Goal: Task Accomplishment & Management: Use online tool/utility

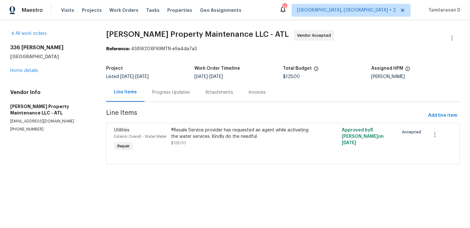
click at [172, 89] on div "Progress Updates" at bounding box center [171, 92] width 38 height 6
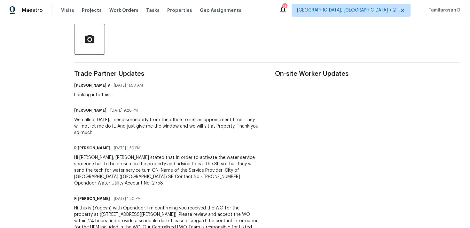
scroll to position [161, 0]
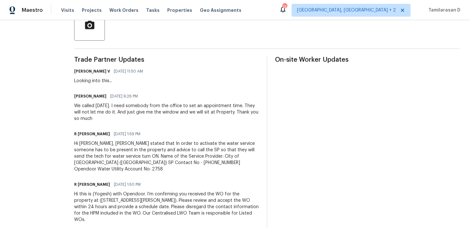
click at [161, 104] on div "We called today. I need somebody from the office to set an appointment time. Th…" at bounding box center [166, 112] width 185 height 19
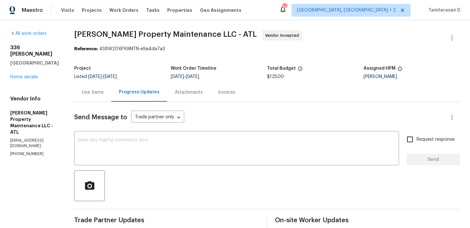
click at [209, 113] on div "Send Message to Trade partner only Trade partner only ​" at bounding box center [259, 117] width 371 height 15
click at [104, 87] on div "Line Items" at bounding box center [92, 92] width 37 height 19
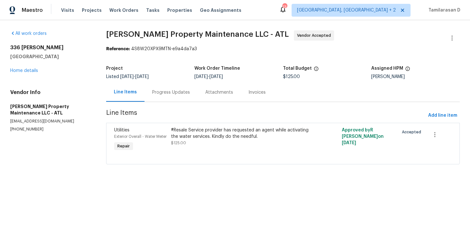
click at [164, 93] on div "Progress Updates" at bounding box center [171, 92] width 38 height 6
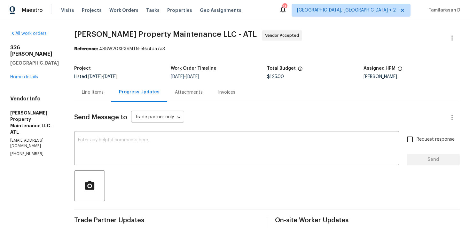
click at [97, 93] on div "Line Items" at bounding box center [93, 92] width 22 height 6
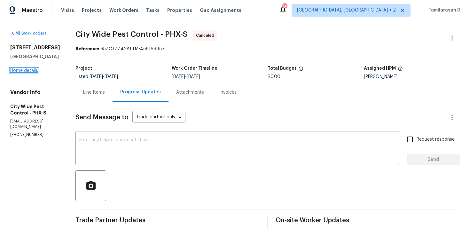
click at [24, 73] on link "Home details" at bounding box center [24, 70] width 28 height 4
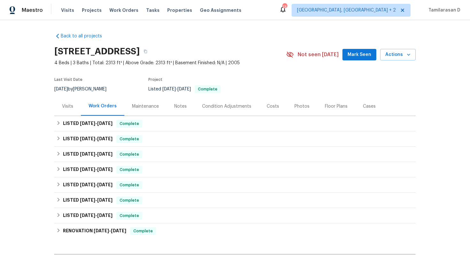
click at [73, 113] on div "Visits" at bounding box center [67, 106] width 27 height 19
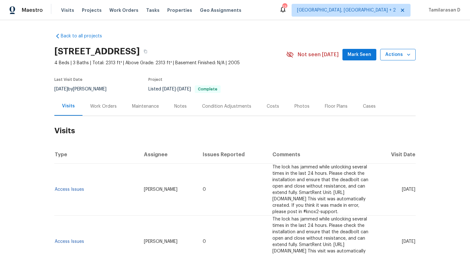
click at [401, 55] on span "Actions" at bounding box center [398, 55] width 25 height 8
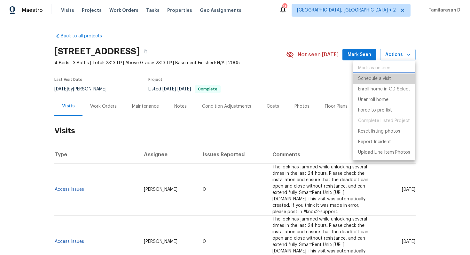
click at [379, 81] on p "Schedule a visit" at bounding box center [374, 79] width 33 height 7
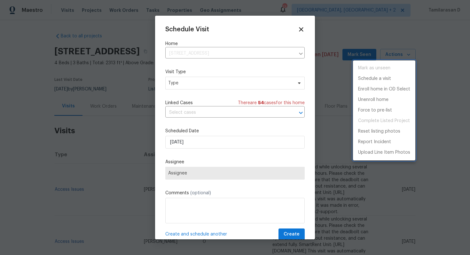
click at [196, 81] on div at bounding box center [235, 127] width 470 height 255
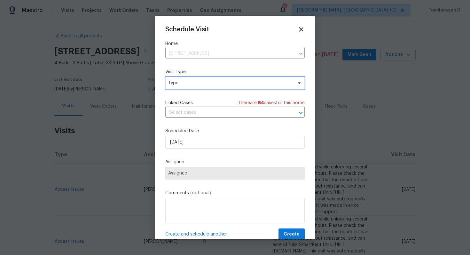
click at [202, 84] on span "Type" at bounding box center [230, 83] width 124 height 6
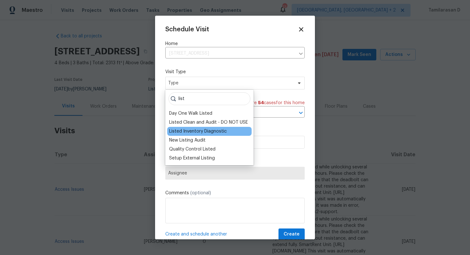
type input "list"
click at [192, 132] on div "Listed Inventory Diagnostic" at bounding box center [198, 131] width 58 height 6
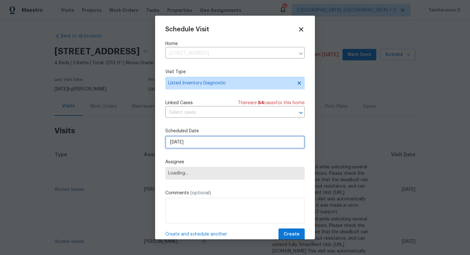
click at [205, 143] on input "[DATE]" at bounding box center [235, 142] width 140 height 13
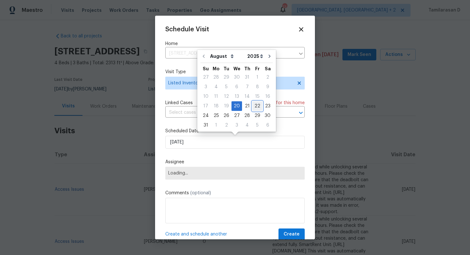
click at [254, 106] on div "22" at bounding box center [257, 106] width 10 height 9
type input "[DATE]"
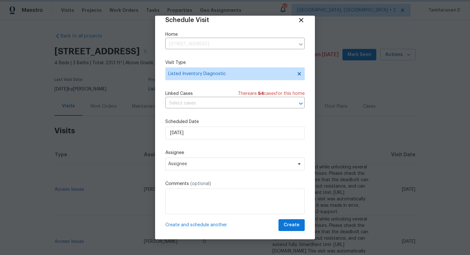
scroll to position [12, 0]
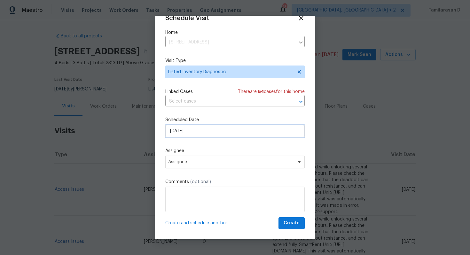
click at [220, 133] on input "[DATE]" at bounding box center [235, 131] width 140 height 13
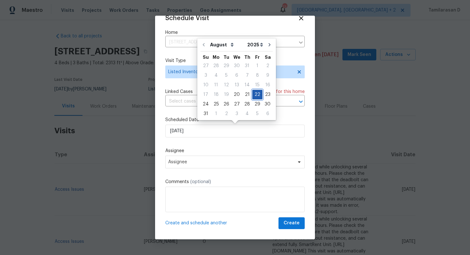
click at [255, 93] on div "22" at bounding box center [257, 94] width 10 height 9
click at [207, 156] on span "Assignee" at bounding box center [235, 162] width 140 height 13
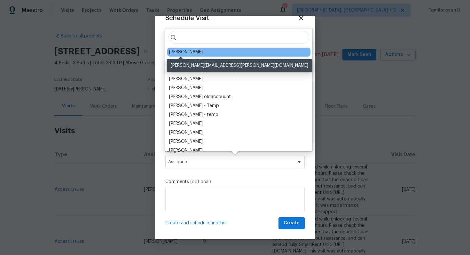
click at [192, 52] on div "[PERSON_NAME]" at bounding box center [186, 52] width 34 height 6
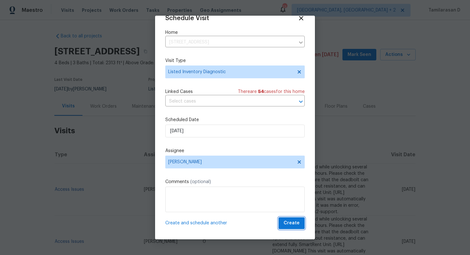
click at [292, 221] on span "Create" at bounding box center [292, 224] width 16 height 8
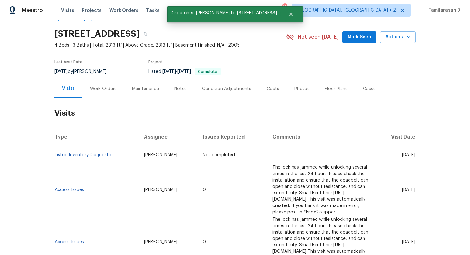
scroll to position [21, 0]
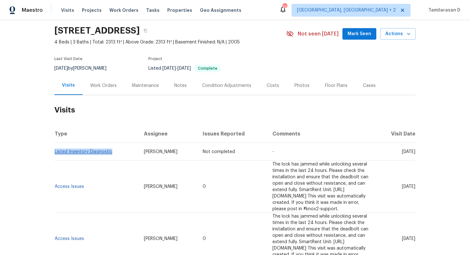
drag, startPoint x: 80, startPoint y: 161, endPoint x: 55, endPoint y: 154, distance: 25.5
click at [55, 154] on td "Listed Inventory Diagnostic" at bounding box center [96, 152] width 84 height 18
copy link "Listed Inventory Diagnostic"
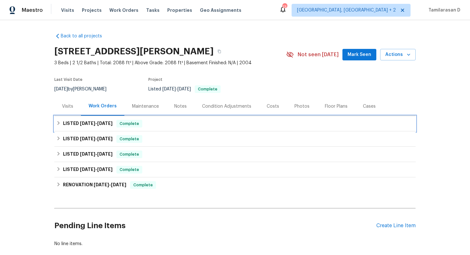
click at [67, 122] on h6 "LISTED [DATE] - [DATE]" at bounding box center [88, 124] width 50 height 8
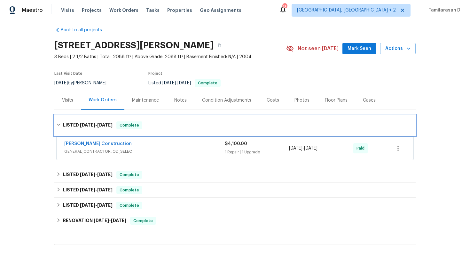
scroll to position [14, 0]
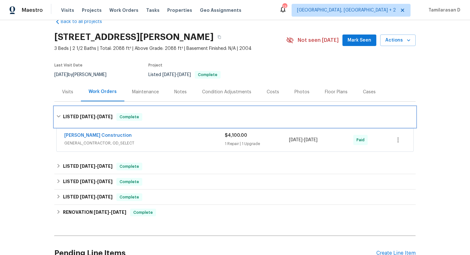
click at [62, 114] on div "LISTED 7/3/25 - 7/12/25 Complete" at bounding box center [235, 117] width 358 height 8
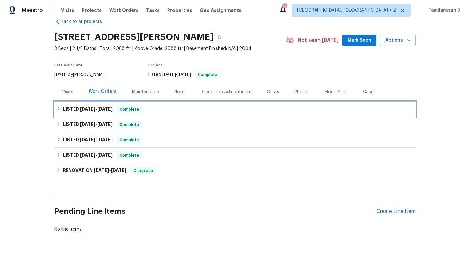
scroll to position [36, 0]
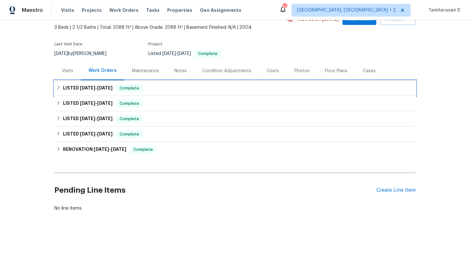
click at [66, 89] on h6 "LISTED 7/3/25 - 7/12/25" at bounding box center [88, 88] width 50 height 8
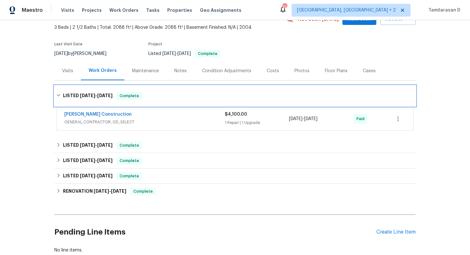
click at [66, 97] on h6 "LISTED 7/3/25 - 7/12/25" at bounding box center [88, 96] width 50 height 8
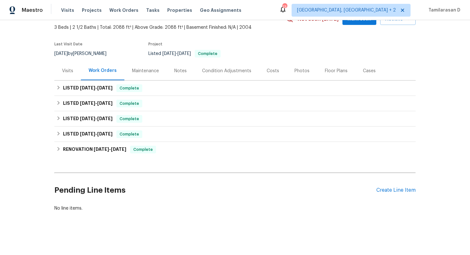
click at [56, 80] on div "Visits" at bounding box center [67, 70] width 27 height 19
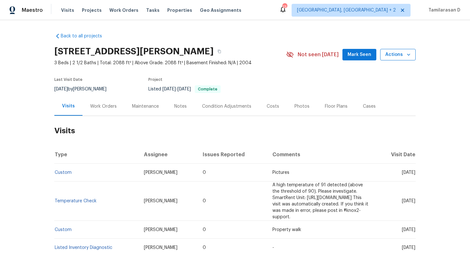
click at [393, 54] on span "Actions" at bounding box center [398, 55] width 25 height 8
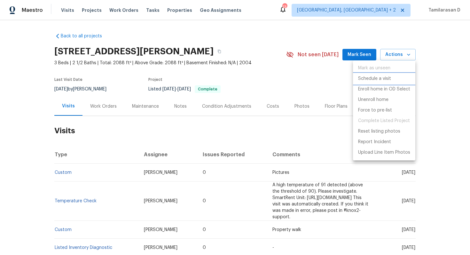
click at [380, 81] on p "Schedule a visit" at bounding box center [374, 79] width 33 height 7
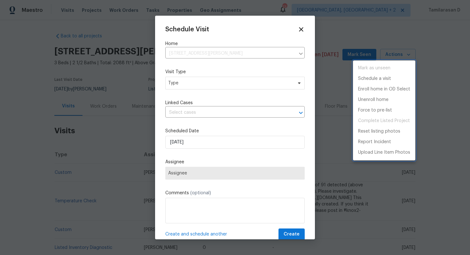
click at [209, 91] on div at bounding box center [235, 127] width 470 height 255
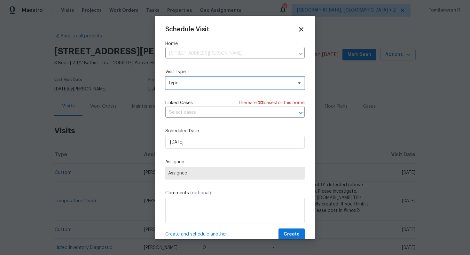
click at [214, 85] on span "Type" at bounding box center [230, 83] width 124 height 6
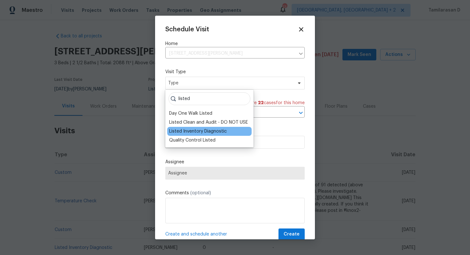
type input "listed"
click at [198, 132] on div "Listed Inventory Diagnostic" at bounding box center [198, 131] width 58 height 6
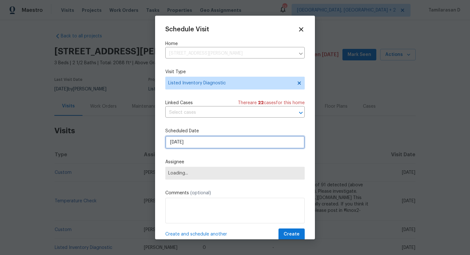
click at [200, 146] on input "[DATE]" at bounding box center [235, 142] width 140 height 13
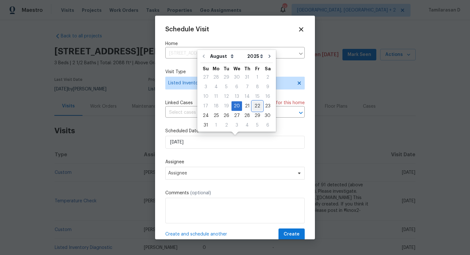
click at [258, 107] on div "22" at bounding box center [257, 106] width 10 height 9
type input "[DATE]"
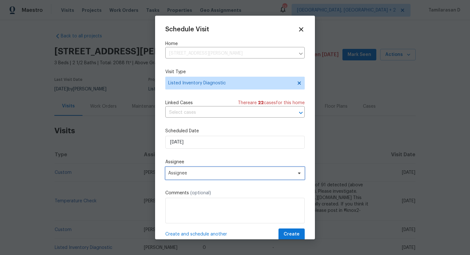
click at [197, 168] on span "Assignee" at bounding box center [235, 173] width 140 height 13
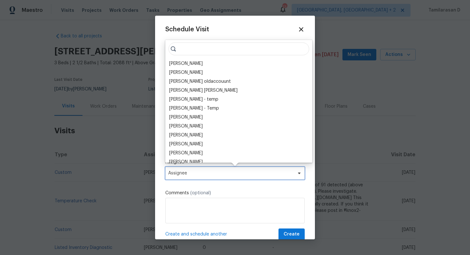
click at [192, 173] on span "Assignee" at bounding box center [230, 173] width 125 height 5
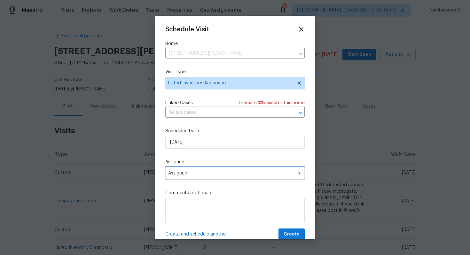
click at [192, 173] on span "Assignee" at bounding box center [230, 173] width 125 height 5
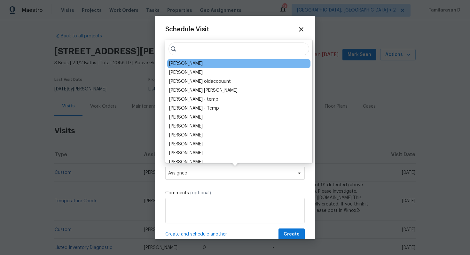
click at [183, 60] on div "Scott Nicol" at bounding box center [186, 63] width 34 height 6
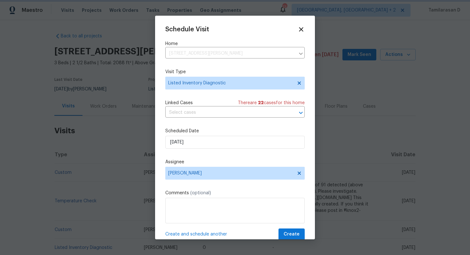
scroll to position [12, 0]
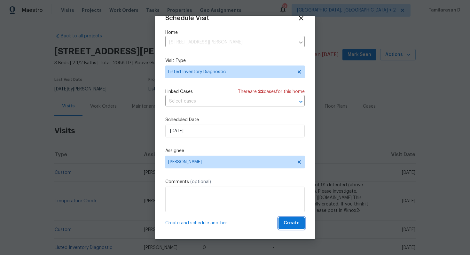
click at [291, 221] on span "Create" at bounding box center [292, 224] width 16 height 8
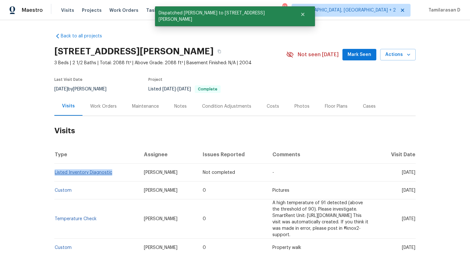
drag, startPoint x: 112, startPoint y: 172, endPoint x: 55, endPoint y: 172, distance: 57.0
click at [55, 172] on td "Listed Inventory Diagnostic" at bounding box center [96, 173] width 84 height 18
copy link "Listed Inventory Diagnostic"
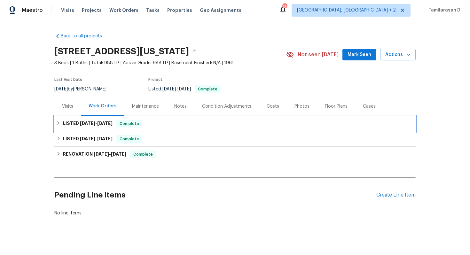
click at [80, 119] on div "LISTED [DATE] - [DATE] Complete" at bounding box center [235, 123] width 362 height 15
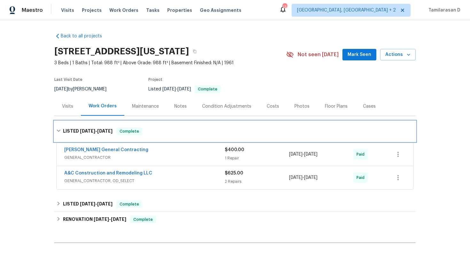
click at [81, 124] on div "LISTED [DATE] - [DATE] Complete" at bounding box center [235, 131] width 362 height 20
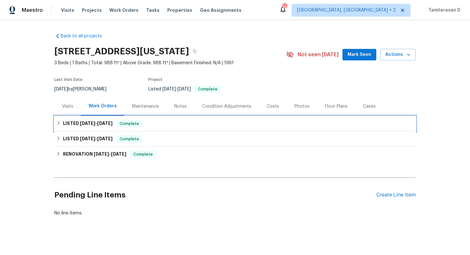
scroll to position [5, 0]
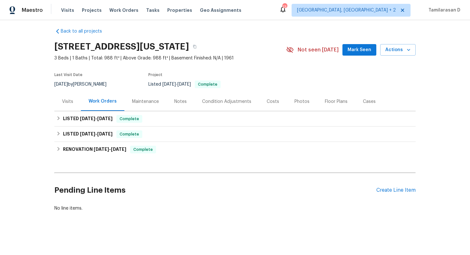
click at [68, 103] on div "Visits" at bounding box center [67, 102] width 11 height 6
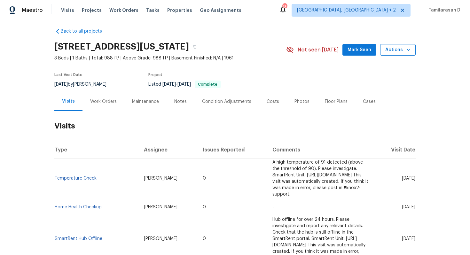
click at [409, 50] on icon "button" at bounding box center [408, 50] width 3 height 2
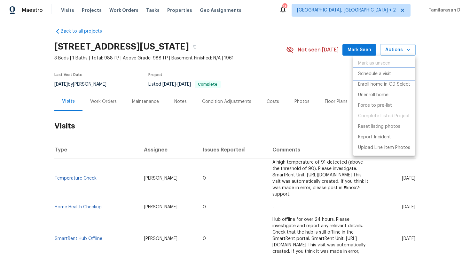
click at [386, 73] on p "Schedule a visit" at bounding box center [374, 74] width 33 height 7
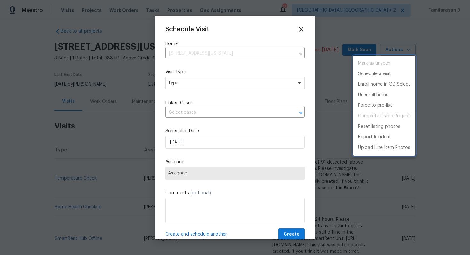
click at [208, 81] on div at bounding box center [235, 127] width 470 height 255
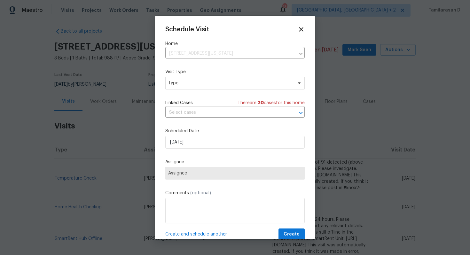
click at [208, 81] on div "Mark as unseen Schedule a visit Enroll home in OD Select Unenroll home Force to…" at bounding box center [235, 127] width 470 height 255
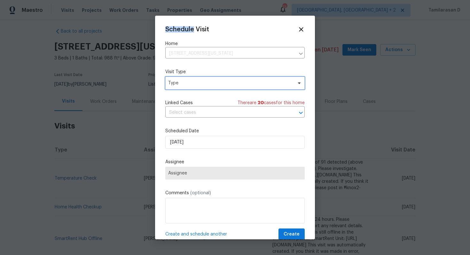
click at [208, 81] on span "Type" at bounding box center [230, 83] width 124 height 6
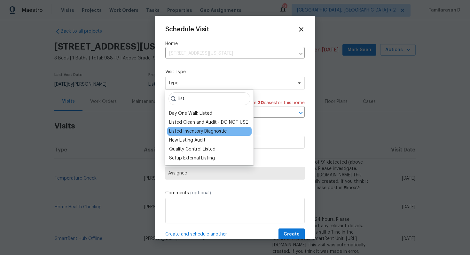
type input "list"
click at [209, 131] on div "Listed Inventory Diagnostic" at bounding box center [198, 131] width 58 height 6
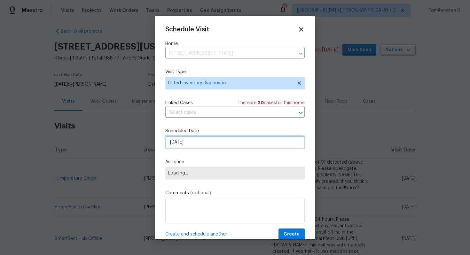
click at [211, 138] on input "[DATE]" at bounding box center [235, 142] width 140 height 13
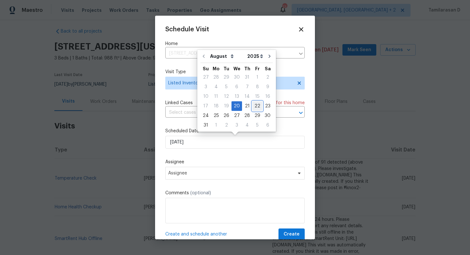
click at [256, 105] on div "22" at bounding box center [257, 106] width 10 height 9
type input "[DATE]"
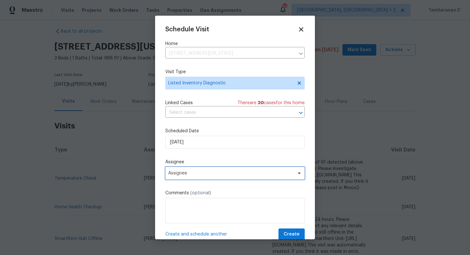
click at [184, 176] on span "Assignee" at bounding box center [230, 173] width 125 height 5
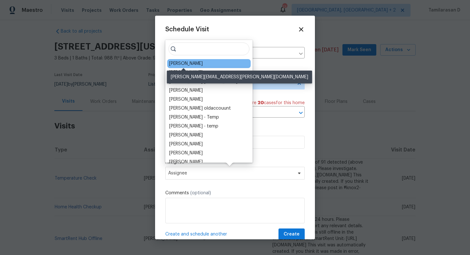
click at [188, 65] on div "Joshua Beatty" at bounding box center [186, 63] width 34 height 6
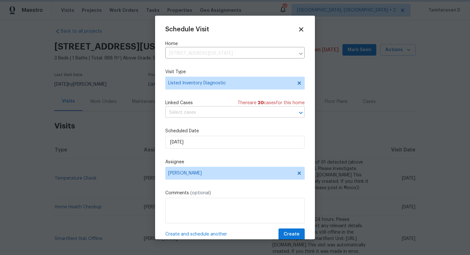
scroll to position [12, 0]
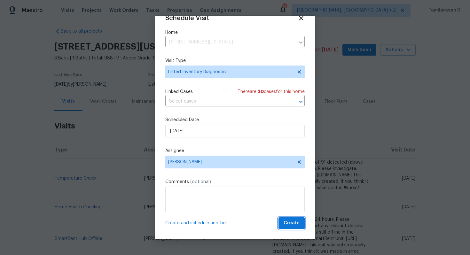
click at [295, 225] on span "Create" at bounding box center [292, 224] width 16 height 8
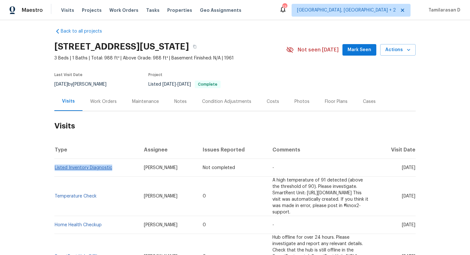
drag, startPoint x: 114, startPoint y: 169, endPoint x: 55, endPoint y: 168, distance: 59.2
click at [55, 168] on td "Listed Inventory Diagnostic" at bounding box center [96, 168] width 84 height 18
copy link "Listed Inventory Diagnostic"
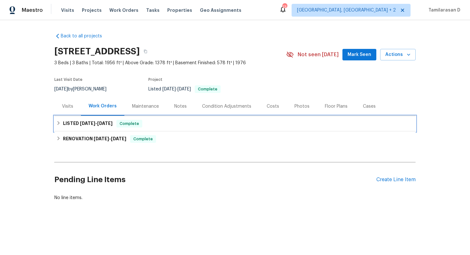
click at [57, 120] on div "LISTED [DATE] - [DATE] Complete" at bounding box center [235, 124] width 358 height 8
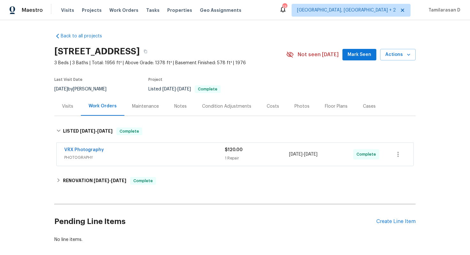
click at [68, 99] on div "Visits" at bounding box center [67, 106] width 27 height 19
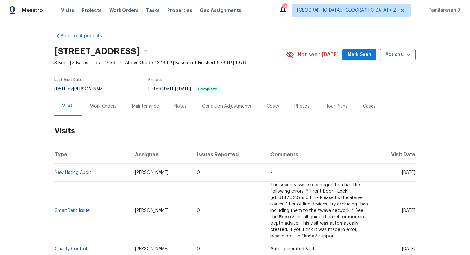
click at [400, 55] on span "Actions" at bounding box center [398, 55] width 25 height 8
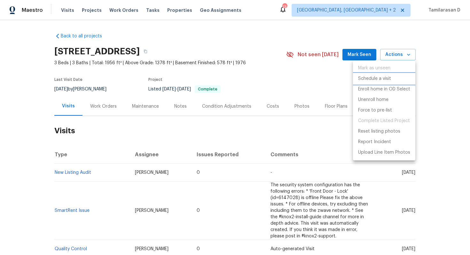
click at [380, 81] on p "Schedule a visit" at bounding box center [374, 79] width 33 height 7
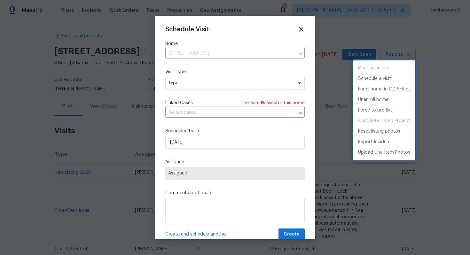
click at [208, 84] on div at bounding box center [235, 127] width 470 height 255
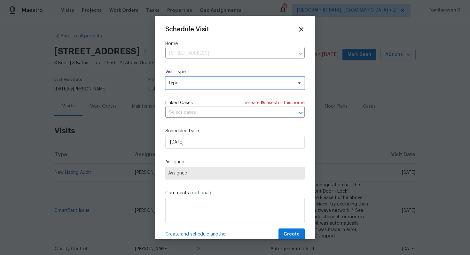
click at [208, 84] on span "Type" at bounding box center [230, 83] width 124 height 6
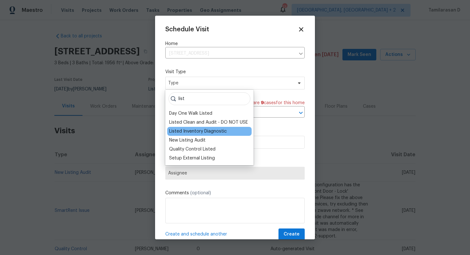
type input "list"
click at [211, 134] on div "Listed Inventory Diagnostic" at bounding box center [198, 131] width 58 height 6
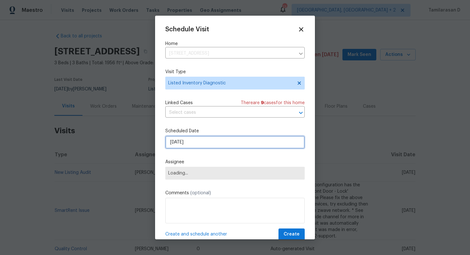
click at [185, 143] on input "20/08/2025" at bounding box center [235, 142] width 140 height 13
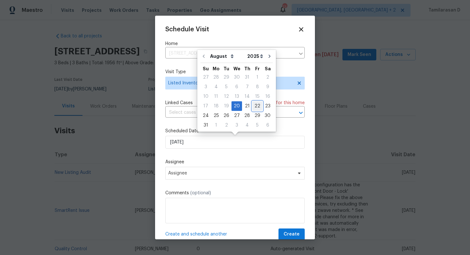
click at [253, 103] on div "22" at bounding box center [257, 106] width 10 height 9
type input "22/08/2025"
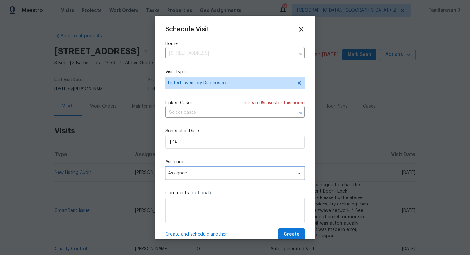
click at [173, 175] on span "Assignee" at bounding box center [230, 173] width 125 height 5
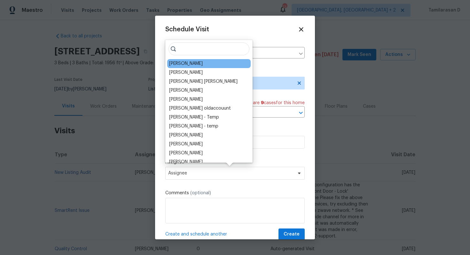
click at [184, 64] on div "Joshua Beatty" at bounding box center [186, 63] width 34 height 6
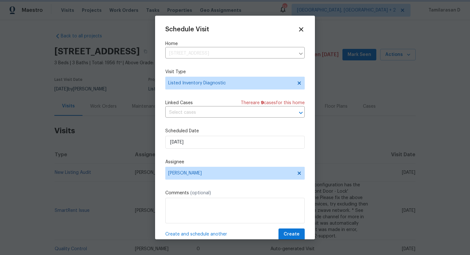
scroll to position [12, 0]
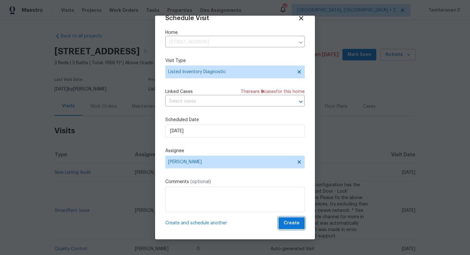
click at [294, 219] on button "Create" at bounding box center [292, 224] width 26 height 12
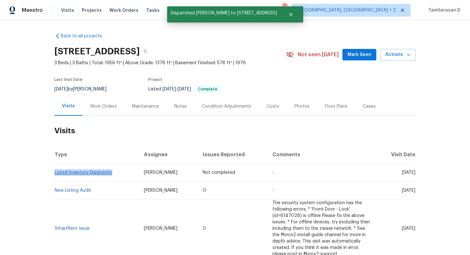
drag, startPoint x: 113, startPoint y: 173, endPoint x: 55, endPoint y: 172, distance: 57.6
click at [55, 172] on td "Listed Inventory Diagnostic" at bounding box center [96, 173] width 84 height 18
copy link "Listed Inventory Diagnostic"
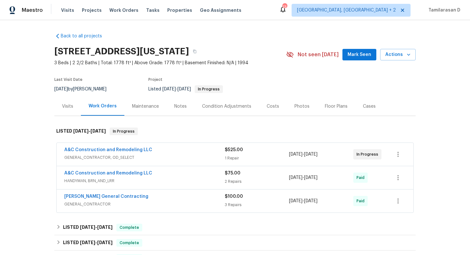
click at [64, 104] on div "Visits" at bounding box center [67, 106] width 11 height 6
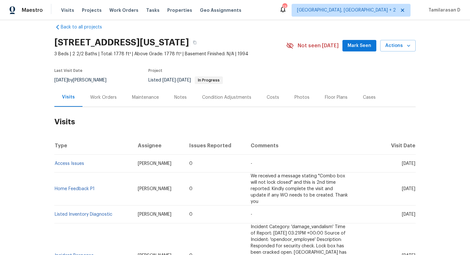
scroll to position [20, 0]
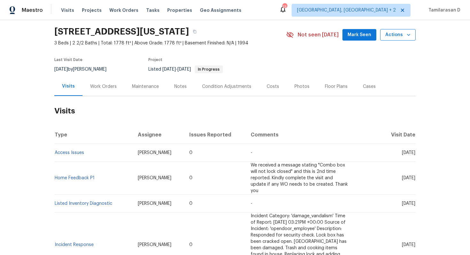
click at [396, 32] on span "Actions" at bounding box center [398, 35] width 25 height 8
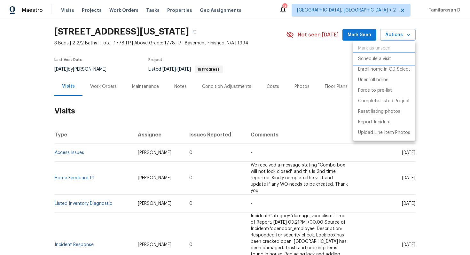
click at [378, 60] on p "Schedule a visit" at bounding box center [374, 59] width 33 height 7
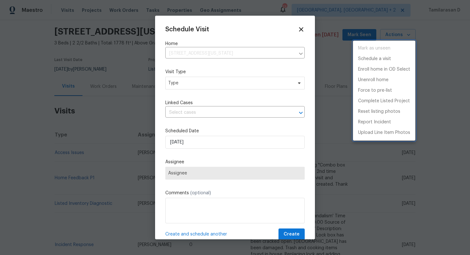
click at [191, 84] on div at bounding box center [235, 127] width 470 height 255
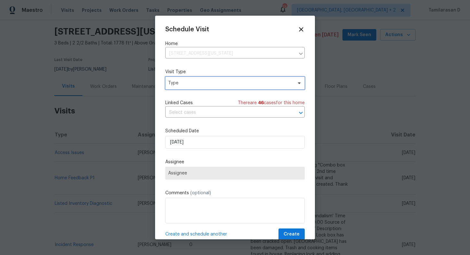
click at [191, 84] on span "Type" at bounding box center [230, 83] width 124 height 6
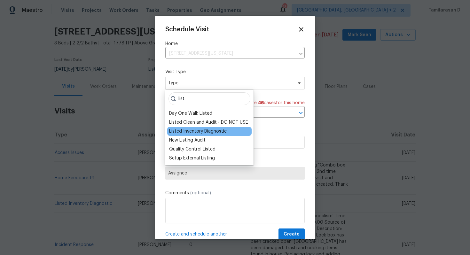
type input "list"
click at [202, 129] on div "Listed Inventory Diagnostic" at bounding box center [198, 131] width 58 height 6
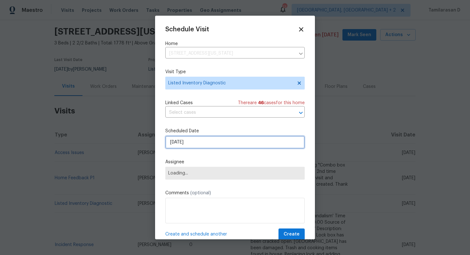
click at [191, 141] on input "[DATE]" at bounding box center [235, 142] width 140 height 13
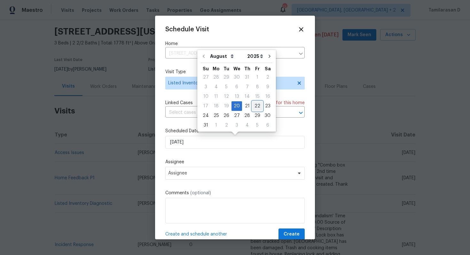
click at [255, 106] on div "22" at bounding box center [257, 106] width 10 height 9
type input "[DATE]"
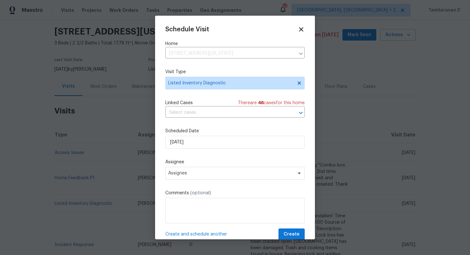
click at [187, 182] on div "Schedule Visit Home 8226 NW 82nd Ct, Kansas City, MO 64152 ​ Visit Type Listed …" at bounding box center [235, 133] width 140 height 215
click at [192, 175] on span "Assignee" at bounding box center [230, 173] width 125 height 5
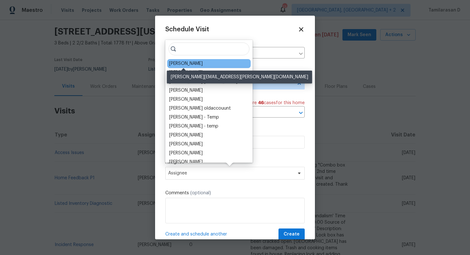
click at [185, 62] on div "Joshua Beatty" at bounding box center [186, 63] width 34 height 6
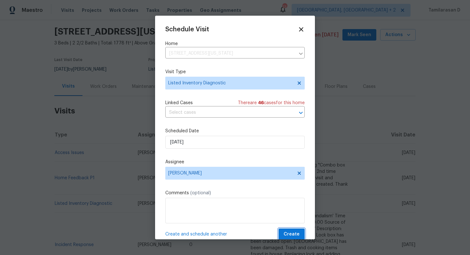
click at [292, 231] on span "Create" at bounding box center [292, 235] width 16 height 8
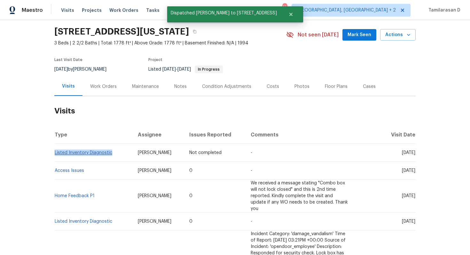
drag, startPoint x: 114, startPoint y: 154, endPoint x: 55, endPoint y: 152, distance: 59.5
click at [55, 152] on td "Listed Inventory Diagnostic" at bounding box center [93, 153] width 78 height 18
copy link "Listed Inventory Diagnostic"
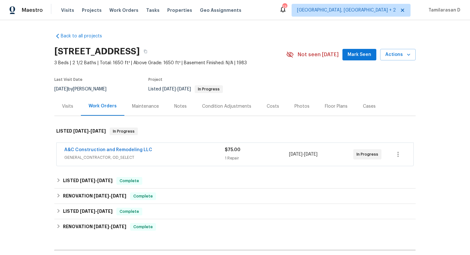
click at [68, 111] on div "Visits" at bounding box center [67, 106] width 27 height 19
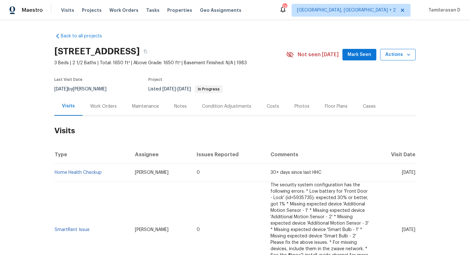
click at [396, 52] on span "Actions" at bounding box center [398, 55] width 25 height 8
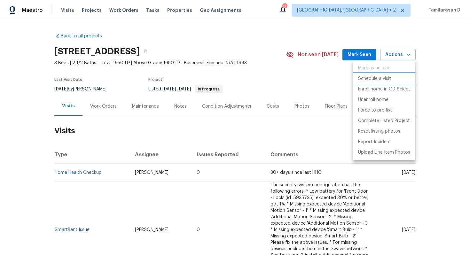
click at [380, 81] on p "Schedule a visit" at bounding box center [374, 79] width 33 height 7
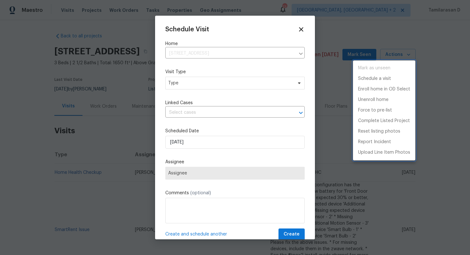
click at [221, 88] on div at bounding box center [235, 127] width 470 height 255
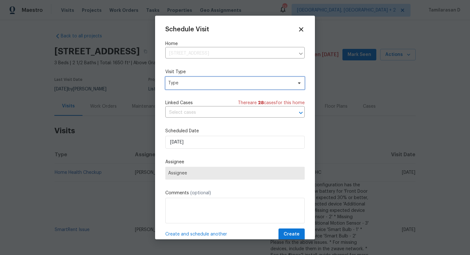
click at [221, 81] on span "Type" at bounding box center [230, 83] width 124 height 6
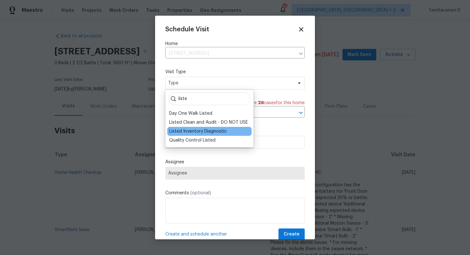
type input "liste"
click at [210, 133] on div "Listed Inventory Diagnostic" at bounding box center [198, 131] width 58 height 6
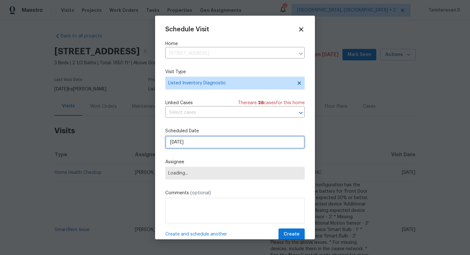
click at [199, 138] on input "[DATE]" at bounding box center [235, 142] width 140 height 13
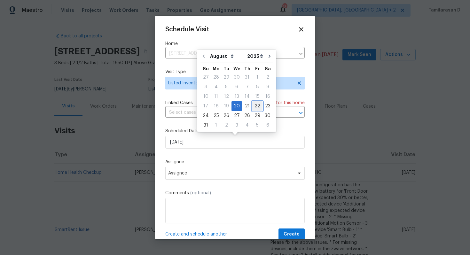
click at [254, 108] on div "22" at bounding box center [257, 106] width 10 height 9
type input "[DATE]"
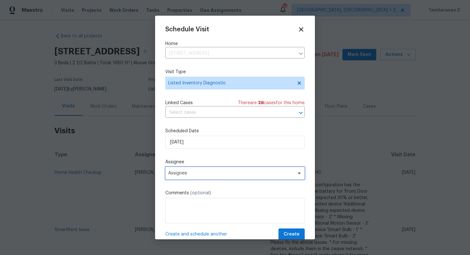
click at [207, 175] on span "Assignee" at bounding box center [230, 173] width 125 height 5
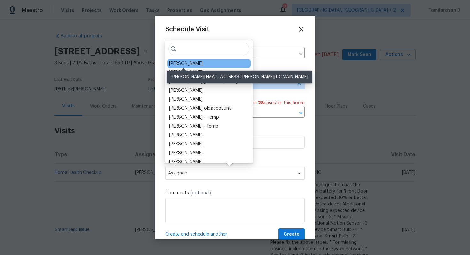
click at [189, 64] on div "[PERSON_NAME]" at bounding box center [186, 63] width 34 height 6
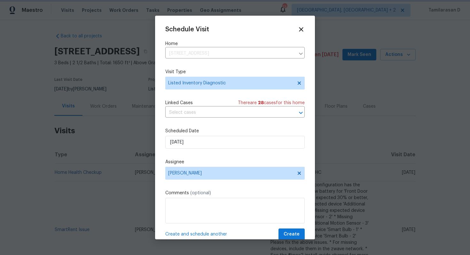
scroll to position [12, 0]
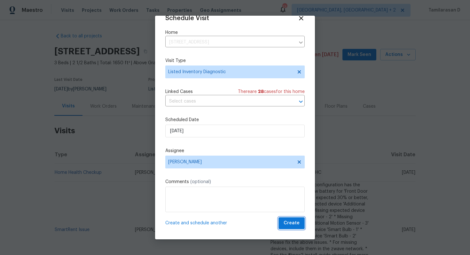
click at [293, 221] on span "Create" at bounding box center [292, 224] width 16 height 8
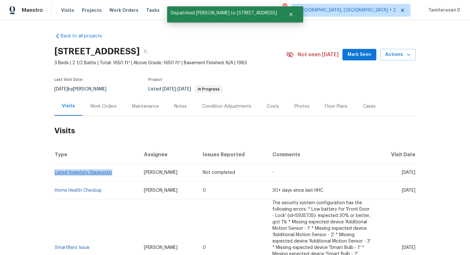
drag, startPoint x: 114, startPoint y: 172, endPoint x: 54, endPoint y: 171, distance: 59.5
click at [54, 171] on td "Listed Inventory Diagnostic" at bounding box center [96, 173] width 84 height 18
copy link "Listed Inventory Diagnostic"
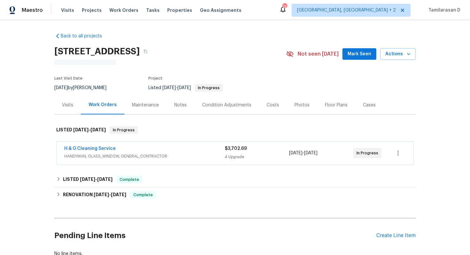
click at [67, 98] on div "Visits" at bounding box center [67, 105] width 27 height 19
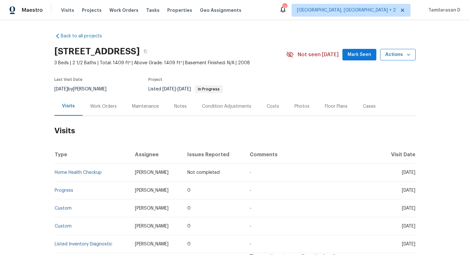
click at [412, 53] on button "Actions" at bounding box center [398, 55] width 36 height 12
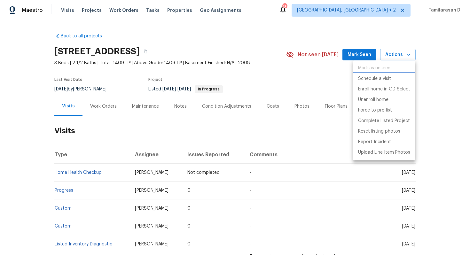
click at [376, 81] on p "Schedule a visit" at bounding box center [374, 79] width 33 height 7
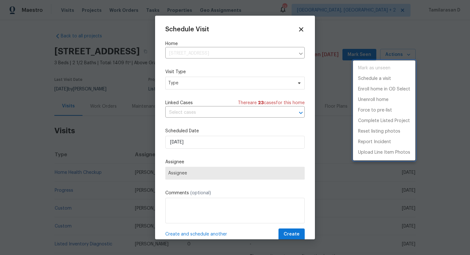
click at [224, 59] on div at bounding box center [235, 127] width 470 height 255
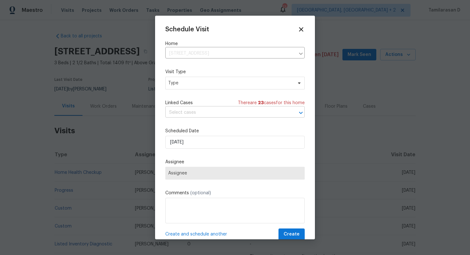
click at [185, 110] on input "text" at bounding box center [226, 113] width 122 height 10
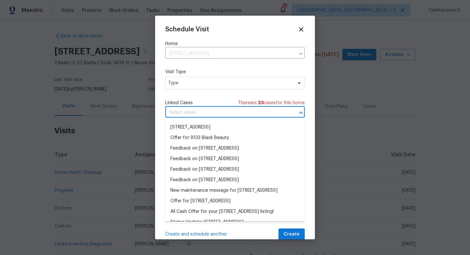
click at [186, 92] on div "Schedule Visit Home [STREET_ADDRESS] ​ Visit Type Type Linked Cases There are 2…" at bounding box center [235, 133] width 140 height 215
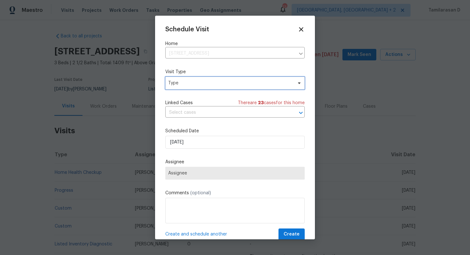
click at [186, 86] on span "Type" at bounding box center [230, 83] width 124 height 6
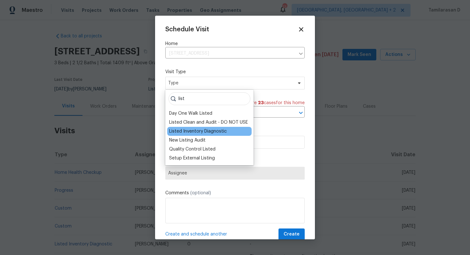
type input "list"
click at [195, 134] on div "Listed Inventory Diagnostic" at bounding box center [198, 131] width 58 height 6
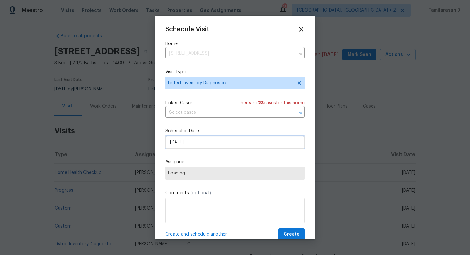
click at [205, 145] on input "[DATE]" at bounding box center [235, 142] width 140 height 13
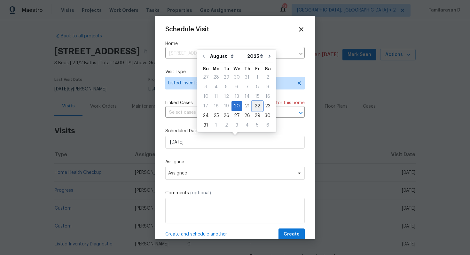
click at [254, 106] on div "22" at bounding box center [257, 106] width 10 height 9
type input "[DATE]"
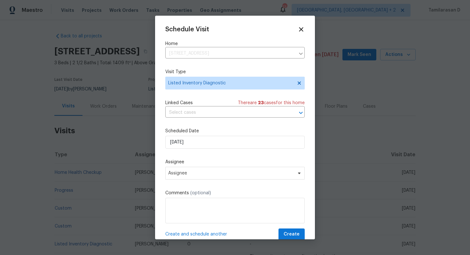
click at [196, 158] on div "Schedule Visit Home [STREET_ADDRESS] ​ Visit Type Listed Inventory Diagnostic L…" at bounding box center [235, 133] width 140 height 215
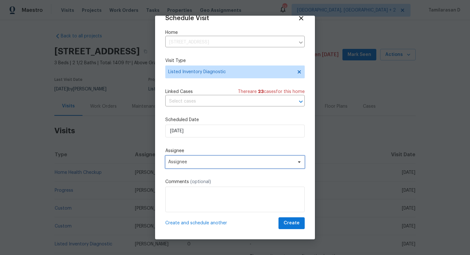
click at [195, 161] on span "Assignee" at bounding box center [230, 162] width 125 height 5
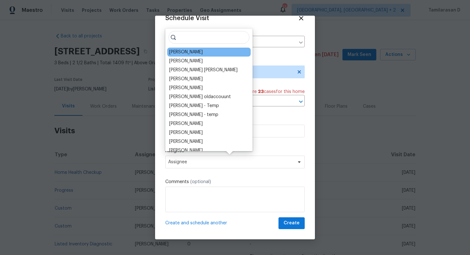
click at [182, 50] on div "[PERSON_NAME]" at bounding box center [186, 52] width 34 height 6
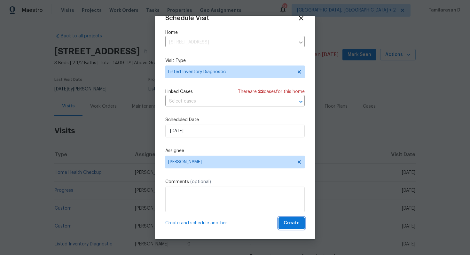
click at [295, 224] on span "Create" at bounding box center [292, 224] width 16 height 8
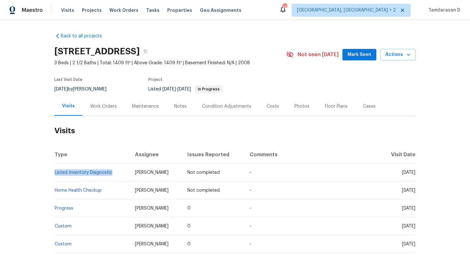
drag, startPoint x: 112, startPoint y: 173, endPoint x: 54, endPoint y: 173, distance: 57.9
click at [54, 173] on td "Listed Inventory Diagnostic" at bounding box center [92, 173] width 76 height 18
copy link "Listed Inventory Diagnostic"
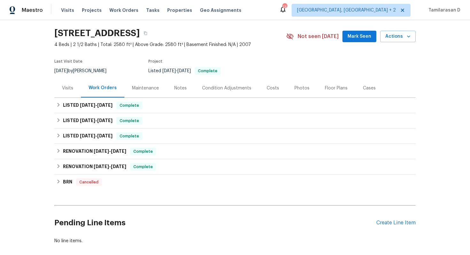
scroll to position [21, 0]
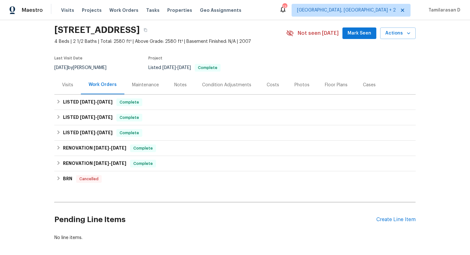
click at [75, 84] on div "Visits" at bounding box center [67, 85] width 27 height 19
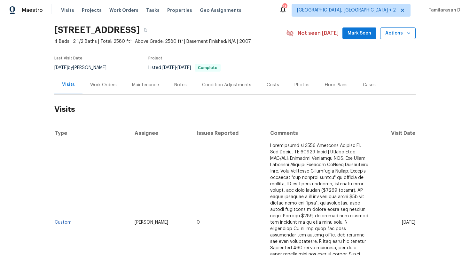
click at [391, 35] on span "Actions" at bounding box center [398, 33] width 25 height 8
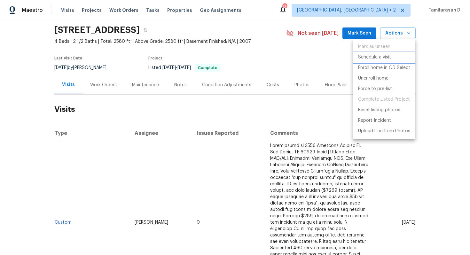
click at [371, 59] on p "Schedule a visit" at bounding box center [374, 57] width 33 height 7
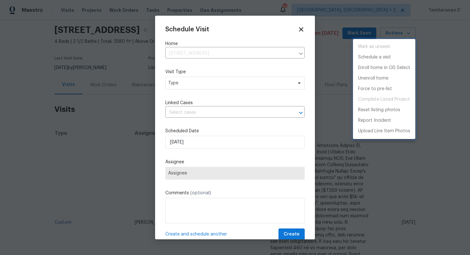
click at [212, 86] on div at bounding box center [235, 127] width 470 height 255
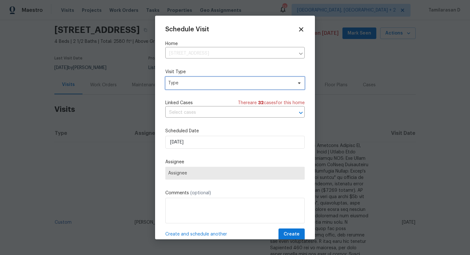
click at [214, 84] on span "Type" at bounding box center [230, 83] width 124 height 6
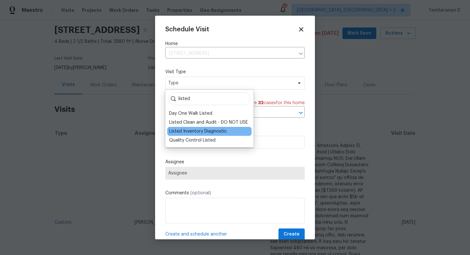
type input "listed"
click at [213, 133] on div "Listed Inventory Diagnostic" at bounding box center [198, 131] width 58 height 6
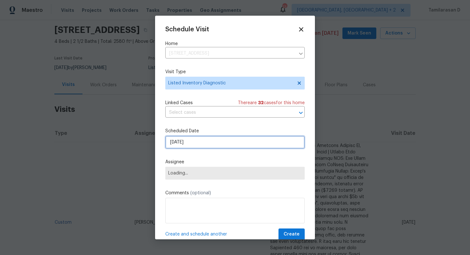
click at [201, 140] on input "[DATE]" at bounding box center [235, 142] width 140 height 13
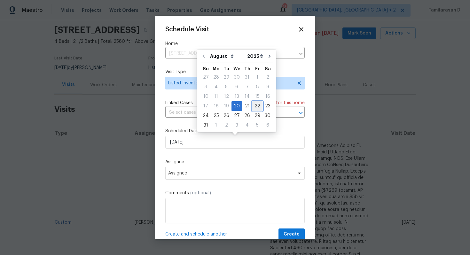
click at [255, 106] on div "22" at bounding box center [257, 106] width 10 height 9
type input "[DATE]"
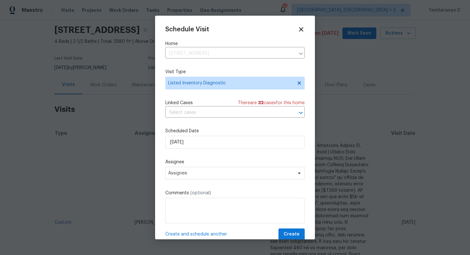
click at [202, 161] on label "Assignee" at bounding box center [235, 162] width 140 height 6
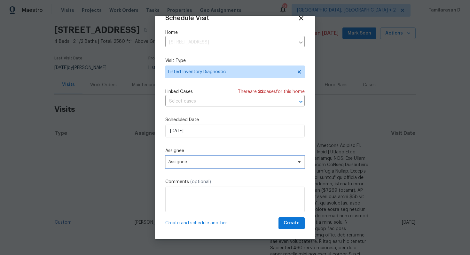
click at [194, 164] on span "Assignee" at bounding box center [230, 162] width 125 height 5
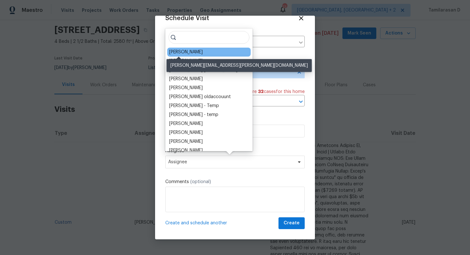
click at [184, 52] on div "[PERSON_NAME]" at bounding box center [186, 52] width 34 height 6
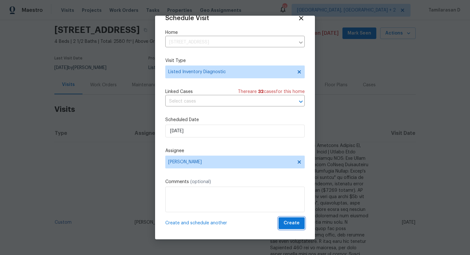
click at [295, 221] on span "Create" at bounding box center [292, 224] width 16 height 8
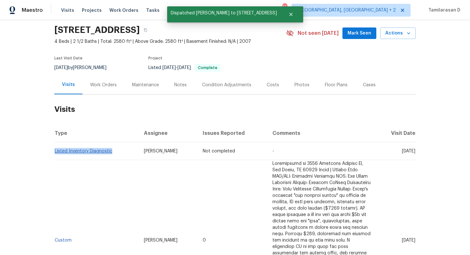
drag, startPoint x: 113, startPoint y: 152, endPoint x: 55, endPoint y: 150, distance: 58.3
click at [55, 150] on td "Listed Inventory Diagnostic" at bounding box center [96, 151] width 84 height 18
copy link "Listed Inventory Diagnostic"
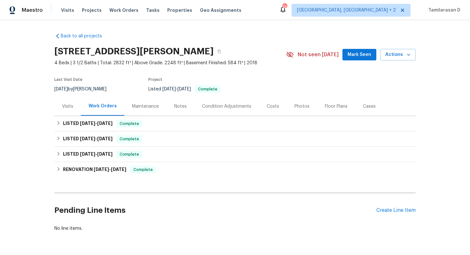
click at [76, 109] on div "Visits" at bounding box center [67, 106] width 27 height 19
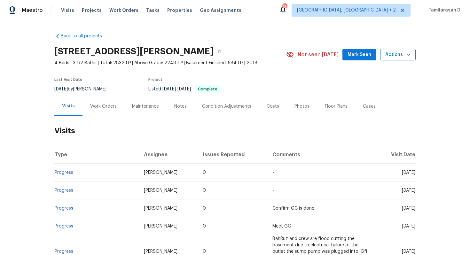
click at [401, 60] on button "Actions" at bounding box center [398, 55] width 36 height 12
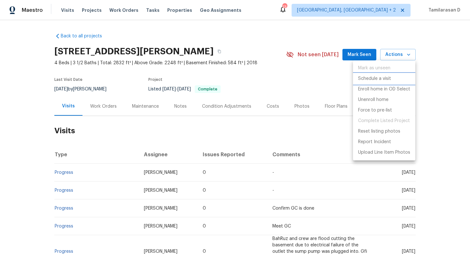
click at [383, 78] on p "Schedule a visit" at bounding box center [374, 79] width 33 height 7
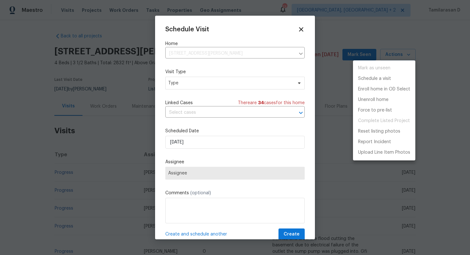
click at [185, 82] on div at bounding box center [235, 127] width 470 height 255
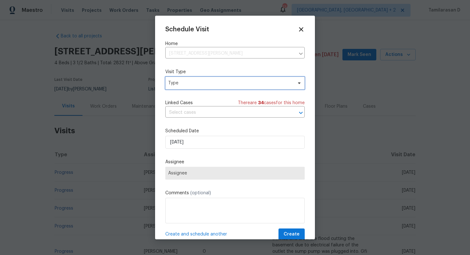
click at [186, 84] on span "Type" at bounding box center [230, 83] width 124 height 6
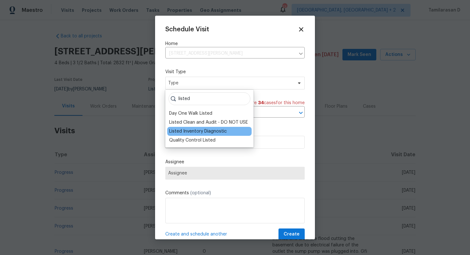
type input "listed"
click at [189, 132] on div "Listed Inventory Diagnostic" at bounding box center [198, 131] width 58 height 6
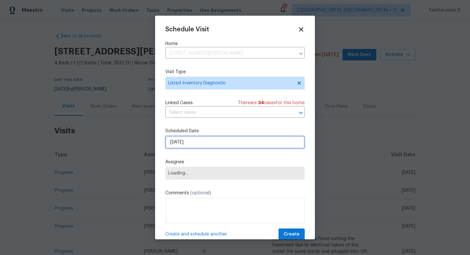
click at [191, 141] on input "20/08/2025" at bounding box center [235, 142] width 140 height 13
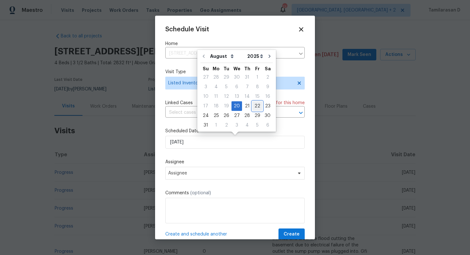
click at [255, 108] on div "22" at bounding box center [257, 106] width 10 height 9
type input "22/08/2025"
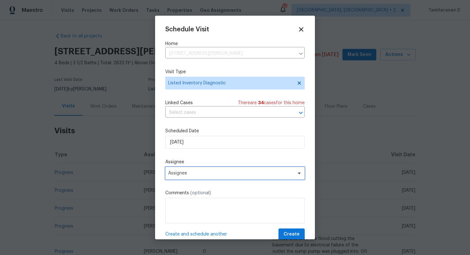
click at [195, 172] on span "Assignee" at bounding box center [230, 173] width 125 height 5
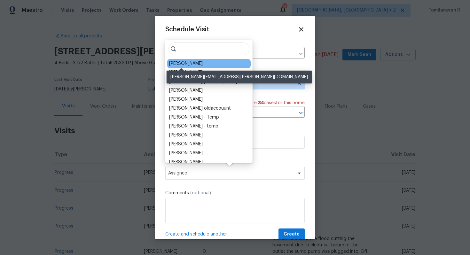
click at [187, 64] on div "Jeffrey Lenz" at bounding box center [186, 63] width 34 height 6
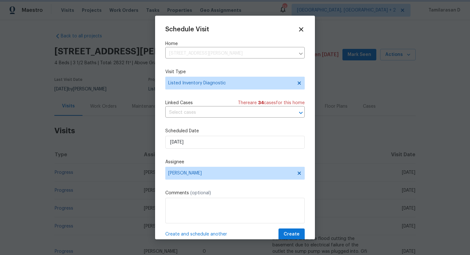
scroll to position [12, 0]
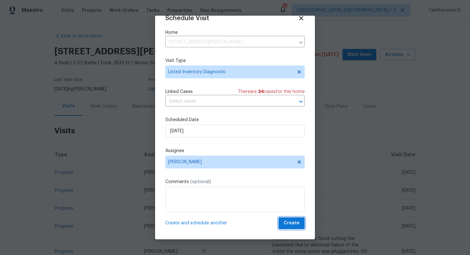
click at [291, 221] on span "Create" at bounding box center [292, 224] width 16 height 8
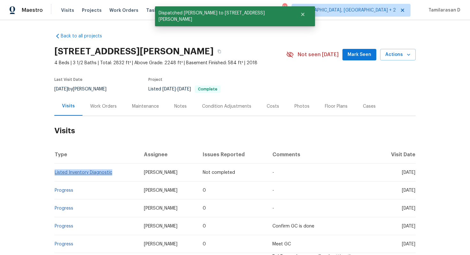
drag, startPoint x: 113, startPoint y: 173, endPoint x: 55, endPoint y: 172, distance: 57.9
click at [55, 172] on td "Listed Inventory Diagnostic" at bounding box center [96, 173] width 84 height 18
copy link "Listed Inventory Diagnostic"
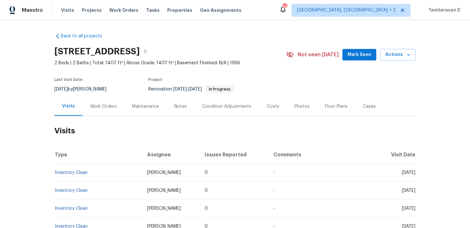
click at [106, 106] on div "Work Orders" at bounding box center [103, 106] width 27 height 6
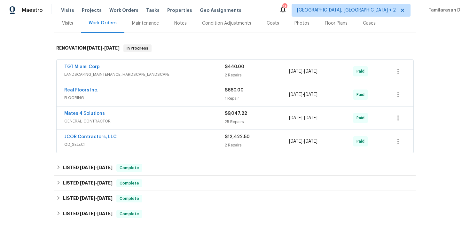
scroll to position [84, 0]
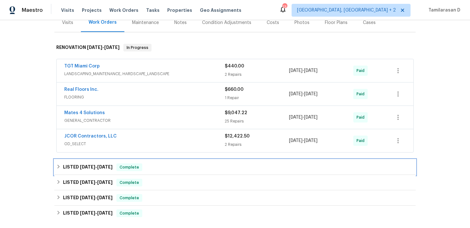
click at [79, 160] on div "LISTED [DATE] - [DATE] Complete" at bounding box center [235, 167] width 362 height 15
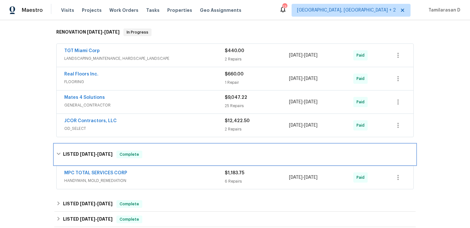
scroll to position [105, 0]
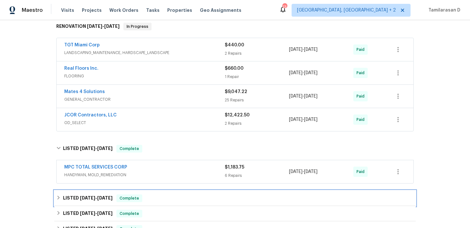
click at [77, 200] on h6 "LISTED [DATE] - [DATE]" at bounding box center [88, 199] width 50 height 8
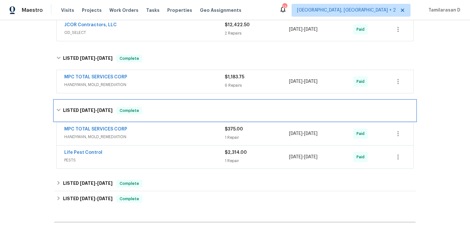
scroll to position [196, 0]
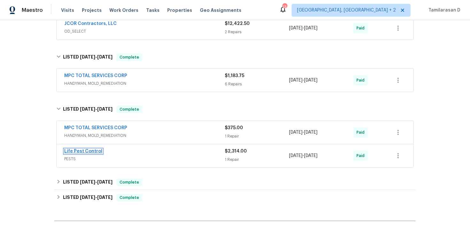
click at [87, 151] on link "Life Pest Control" at bounding box center [83, 151] width 38 height 4
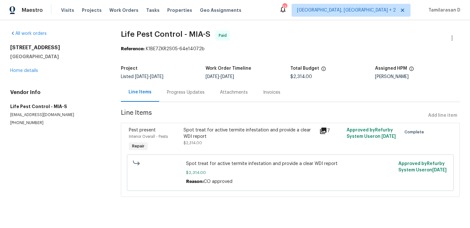
click at [172, 92] on div "Progress Updates" at bounding box center [186, 92] width 38 height 6
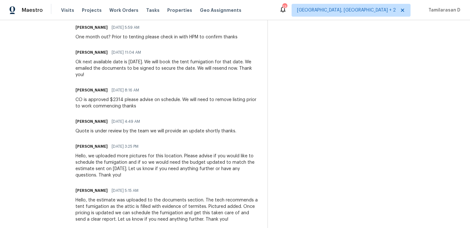
scroll to position [624, 0]
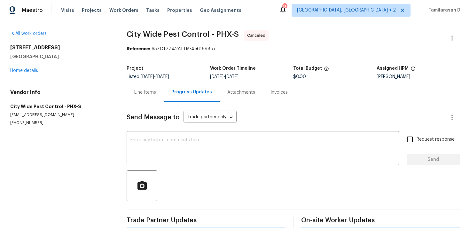
scroll to position [11, 0]
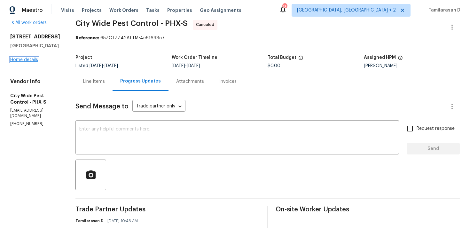
click at [28, 62] on link "Home details" at bounding box center [24, 60] width 28 height 4
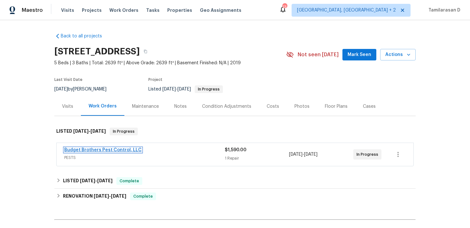
click at [107, 149] on link "Budget Brothers Pest Control, LLC" at bounding box center [102, 150] width 77 height 4
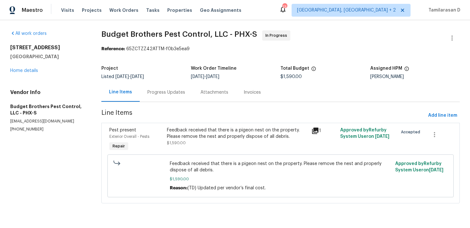
click at [159, 93] on div "Progress Updates" at bounding box center [167, 92] width 38 height 6
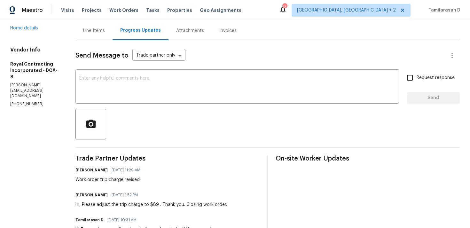
scroll to position [64, 0]
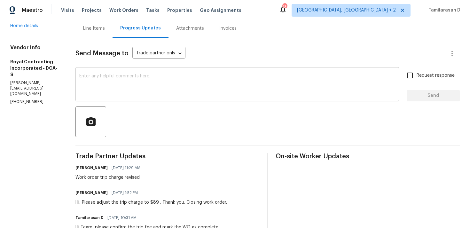
click at [113, 93] on textarea at bounding box center [237, 85] width 316 height 22
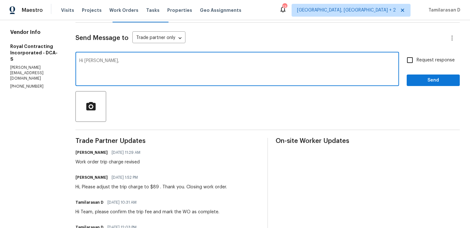
scroll to position [0, 0]
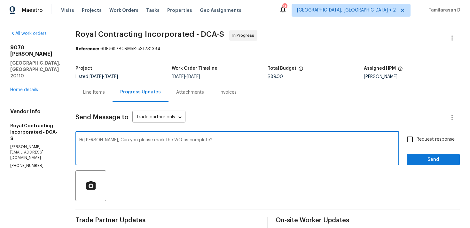
type textarea "Hi [PERSON_NAME], Can you please mark the WO as complete?"
click at [413, 138] on input "Request response" at bounding box center [410, 139] width 13 height 13
checkbox input "true"
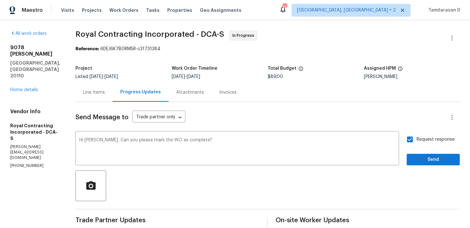
click at [423, 154] on div "Request response Send" at bounding box center [433, 149] width 53 height 33
click at [421, 157] on span "Send" at bounding box center [433, 160] width 43 height 8
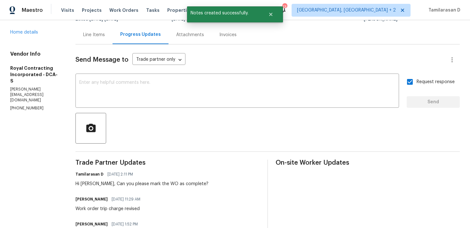
scroll to position [10, 0]
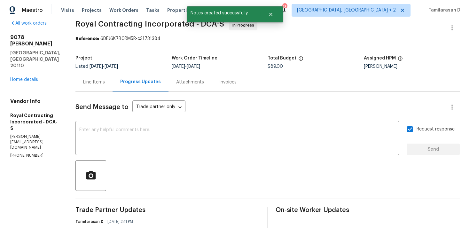
click at [103, 83] on div "Line Items" at bounding box center [94, 82] width 22 height 6
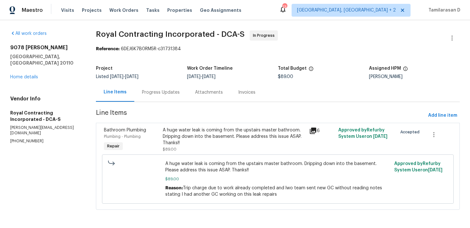
click at [159, 94] on div "Progress Updates" at bounding box center [161, 92] width 38 height 6
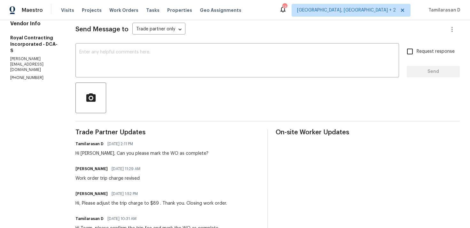
scroll to position [97, 0]
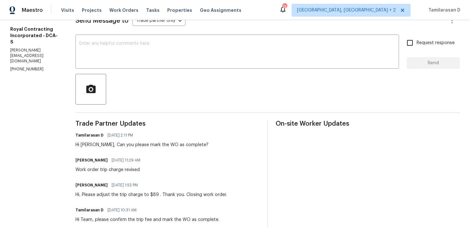
click at [118, 190] on div "[PERSON_NAME] [DATE] 1:52 PM Hi, Please adjust the trip charge to $89 . Thank y…" at bounding box center [152, 189] width 152 height 17
copy div "Hi, Please adjust the trip charge to $89 . Thank you. Closing work order."
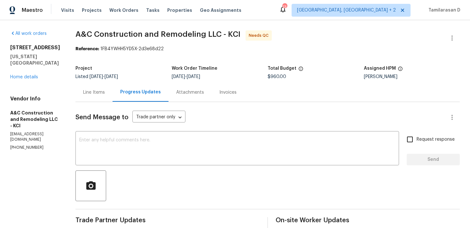
click at [100, 91] on div "Line Items" at bounding box center [94, 92] width 22 height 6
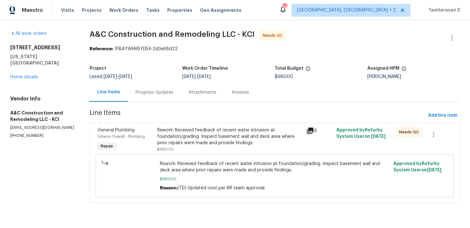
click at [147, 92] on div "Progress Updates" at bounding box center [155, 92] width 38 height 6
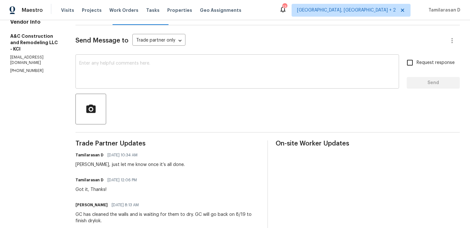
scroll to position [78, 0]
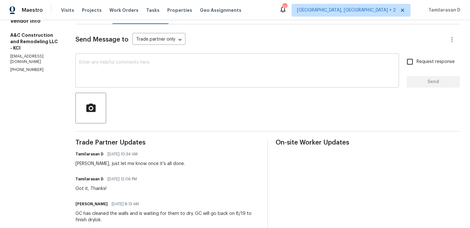
click at [134, 78] on textarea at bounding box center [237, 71] width 316 height 22
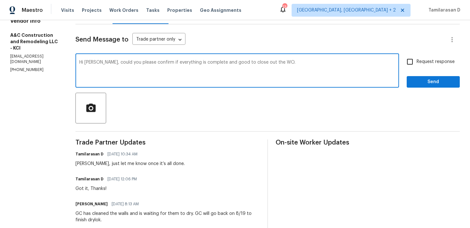
click at [144, 72] on textarea "Hi [PERSON_NAME], could you please confirm if everything is complete and good t…" at bounding box center [237, 71] width 316 height 22
click at [294, 60] on div "Hi Charles, could you please confirm if everything is complete and good to clos…" at bounding box center [238, 71] width 324 height 33
click at [295, 64] on textarea "Hi Charles, could you please confirm if everything is complete and good to clos…" at bounding box center [237, 71] width 316 height 22
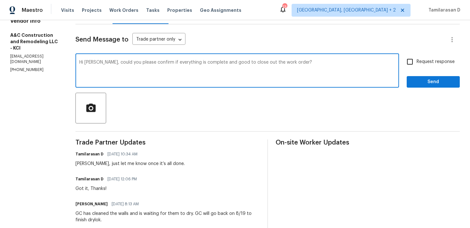
click at [275, 60] on textarea "Hi Charles, could you please confirm if everything is complete and good to clos…" at bounding box center [237, 71] width 316 height 22
type textarea "Hi Charles, could you please confirm if everything is complete and good to clos…"
click at [409, 59] on input "Request response" at bounding box center [410, 61] width 13 height 13
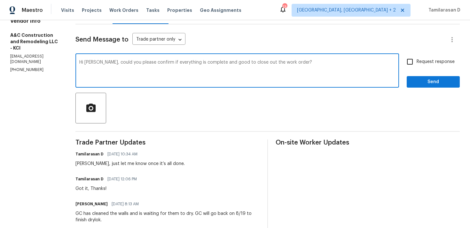
checkbox input "true"
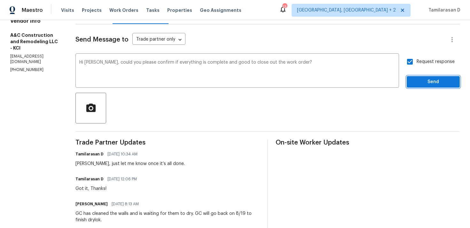
click at [428, 83] on span "Send" at bounding box center [433, 82] width 43 height 8
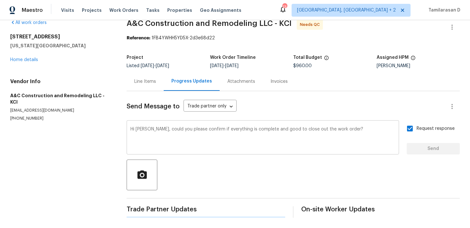
scroll to position [0, 0]
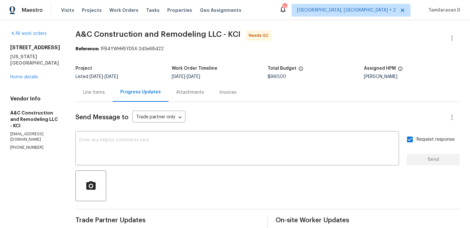
click at [30, 73] on div "7300 NW 73rd St Kansas City, MO 64152 Home details" at bounding box center [35, 62] width 50 height 36
click at [23, 75] on link "Home details" at bounding box center [24, 77] width 28 height 4
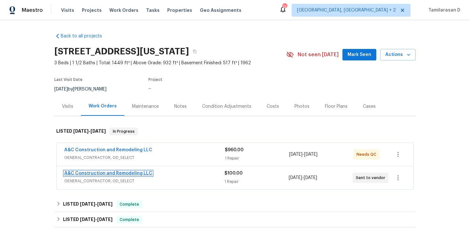
click at [110, 173] on link "A&C Construction and Remodeling LLC" at bounding box center [108, 173] width 88 height 4
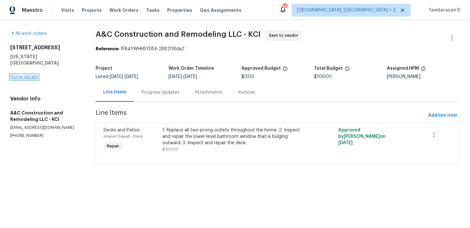
click at [25, 75] on link "Home details" at bounding box center [24, 77] width 28 height 4
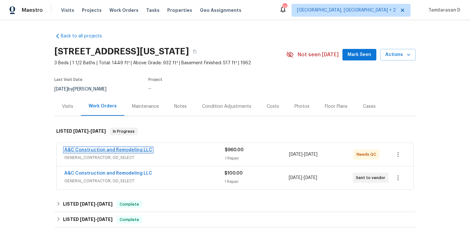
click at [120, 149] on link "A&C Construction and Remodeling LLC" at bounding box center [108, 150] width 88 height 4
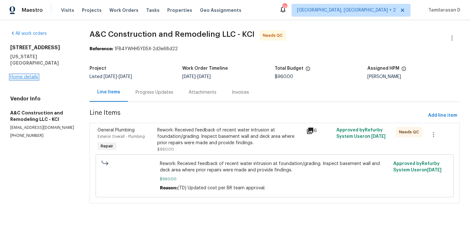
click at [27, 75] on link "Home details" at bounding box center [24, 77] width 28 height 4
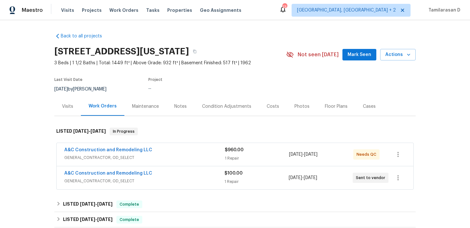
click at [105, 169] on div "A&C Construction and Remodeling LLC GENERAL_CONTRACTOR, OD_SELECT $100.00 1 Rep…" at bounding box center [235, 177] width 357 height 23
click at [109, 175] on link "A&C Construction and Remodeling LLC" at bounding box center [108, 173] width 88 height 4
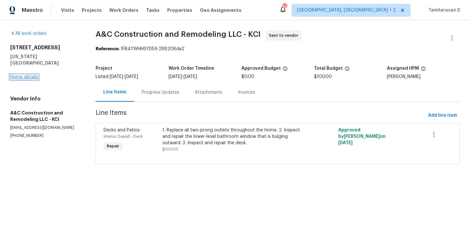
click at [21, 75] on link "Home details" at bounding box center [24, 77] width 28 height 4
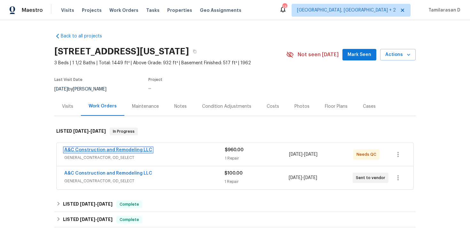
click at [107, 151] on link "A&C Construction and Remodeling LLC" at bounding box center [108, 150] width 88 height 4
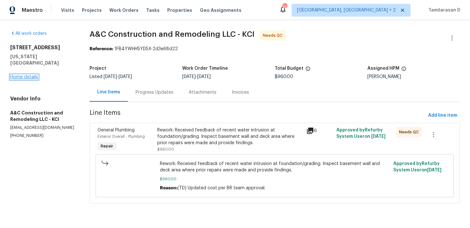
click at [18, 75] on link "Home details" at bounding box center [24, 77] width 28 height 4
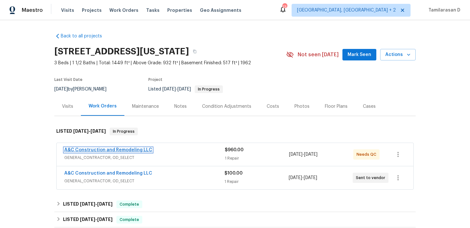
click at [112, 149] on link "A&C Construction and Remodeling LLC" at bounding box center [108, 150] width 88 height 4
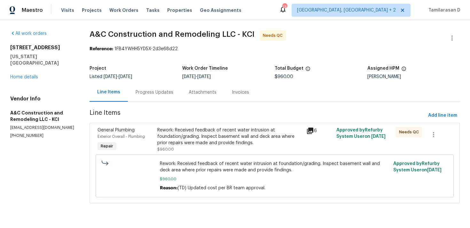
click at [189, 139] on div "Rework: Received feedback of recent water intrusion at foundation/grading. Insp…" at bounding box center [230, 136] width 146 height 19
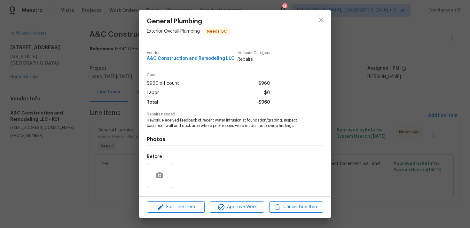
scroll to position [40, 0]
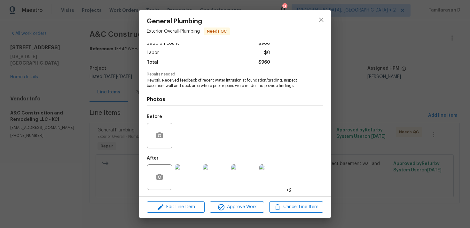
click at [198, 172] on img at bounding box center [188, 177] width 26 height 26
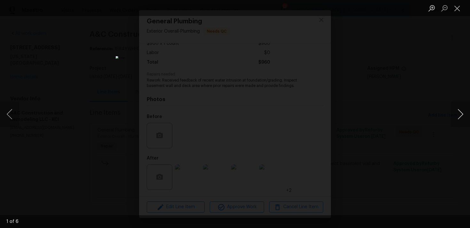
click at [452, 114] on button "Next image" at bounding box center [460, 114] width 19 height 26
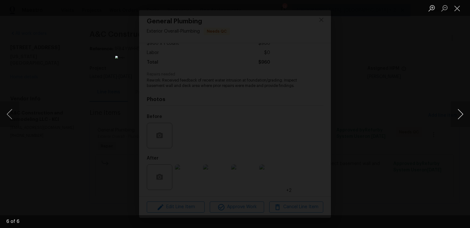
click at [452, 114] on button "Next image" at bounding box center [460, 114] width 19 height 26
click at [459, 115] on button "Next image" at bounding box center [460, 114] width 19 height 26
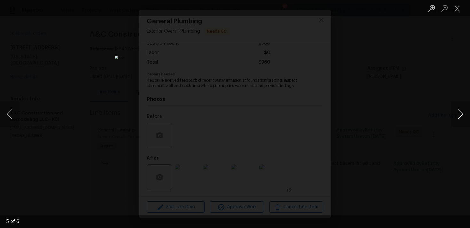
click at [457, 111] on button "Next image" at bounding box center [460, 114] width 19 height 26
click at [379, 102] on div "Lightbox" at bounding box center [235, 114] width 470 height 228
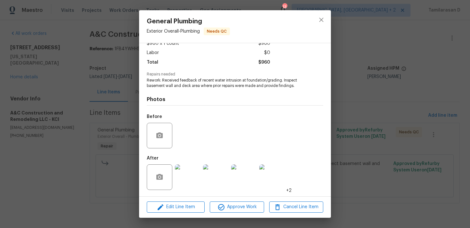
click at [126, 108] on div "General Plumbing Exterior Overall - Plumbing Needs QC Vendor A&C Construction a…" at bounding box center [235, 114] width 470 height 228
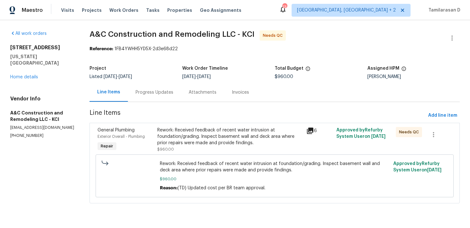
click at [139, 98] on div "Progress Updates" at bounding box center [154, 92] width 53 height 19
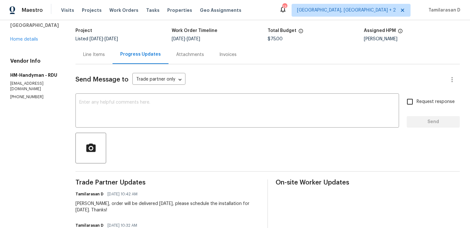
scroll to position [41, 0]
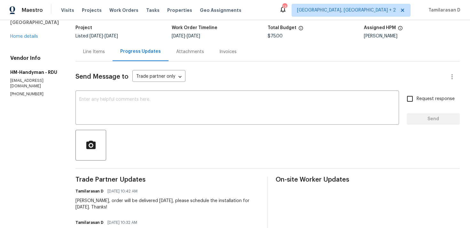
click at [32, 92] on p "[PHONE_NUMBER]" at bounding box center [35, 94] width 50 height 5
copy p "[PHONE_NUMBER]"
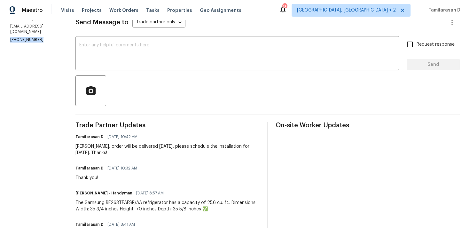
scroll to position [86, 0]
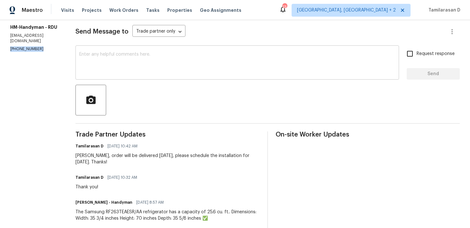
click at [124, 78] on div "x ​" at bounding box center [238, 63] width 324 height 33
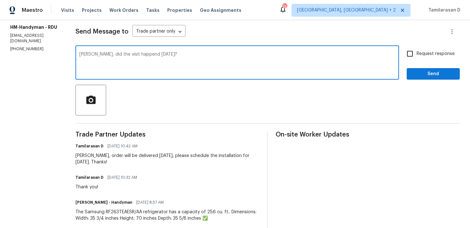
click at [134, 52] on div "[PERSON_NAME], did the visit happend [DATE]? x ​" at bounding box center [238, 63] width 324 height 33
click at [131, 54] on textarea "[PERSON_NAME], did the visit happend [DATE]?" at bounding box center [237, 63] width 316 height 22
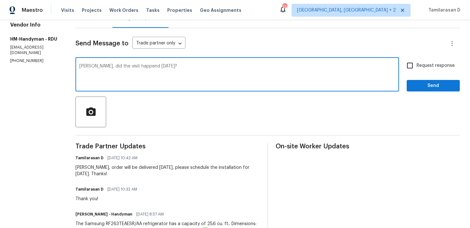
scroll to position [65, 0]
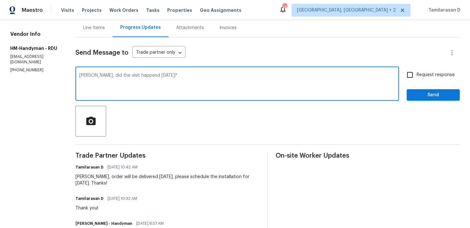
drag, startPoint x: 97, startPoint y: 75, endPoint x: 214, endPoint y: 83, distance: 117.4
click at [213, 83] on textarea "[PERSON_NAME], did the visit happend [DATE]?" at bounding box center [237, 84] width 316 height 22
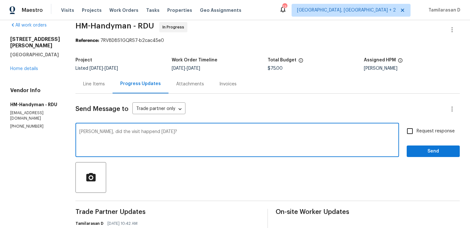
scroll to position [0, 0]
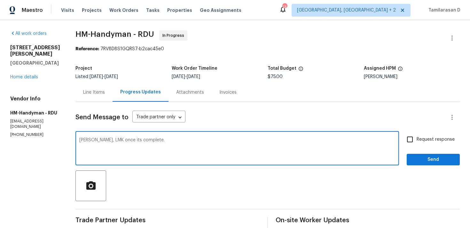
type textarea "[PERSON_NAME], LMK once its complete."
click at [424, 134] on label "Request response" at bounding box center [430, 139] width 52 height 13
click at [417, 134] on input "Request response" at bounding box center [410, 139] width 13 height 13
checkbox input "true"
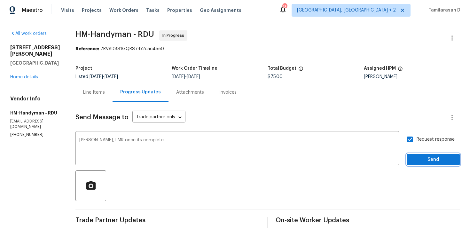
click at [424, 160] on span "Send" at bounding box center [433, 160] width 43 height 8
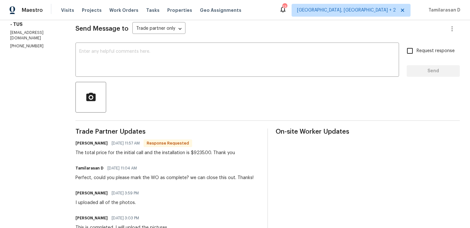
scroll to position [92, 0]
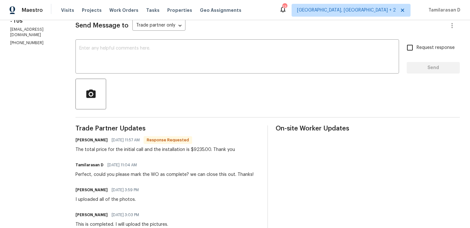
click at [124, 147] on div "The total price for the initial call and the installation is $9235.00. Thank you" at bounding box center [156, 150] width 160 height 6
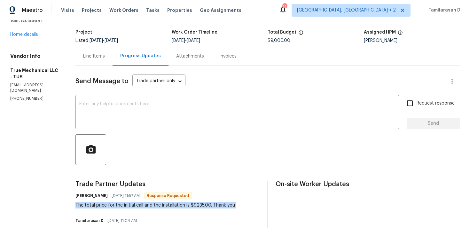
scroll to position [0, 0]
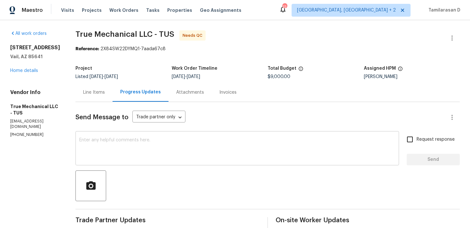
click at [112, 149] on textarea at bounding box center [237, 149] width 316 height 22
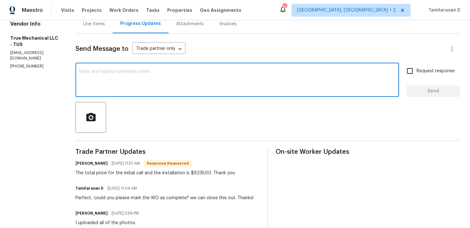
scroll to position [73, 0]
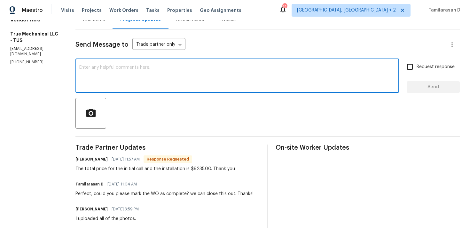
click at [109, 88] on div "x ​" at bounding box center [238, 76] width 324 height 33
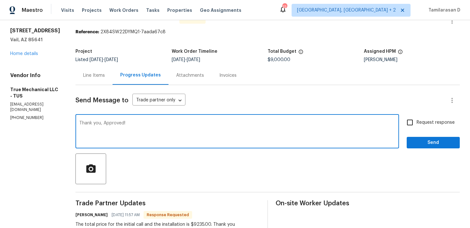
scroll to position [0, 0]
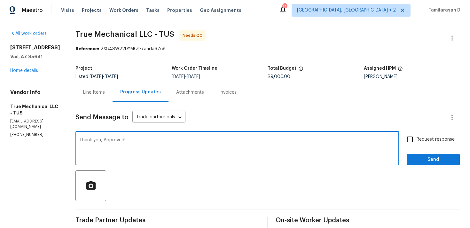
type textarea "Thank you, Approved!"
click at [422, 163] on span "Send" at bounding box center [433, 160] width 43 height 8
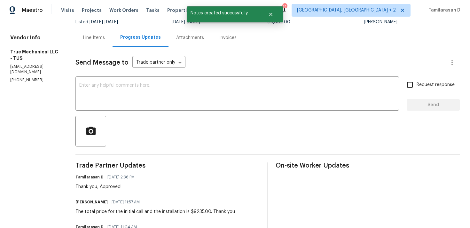
scroll to position [13, 0]
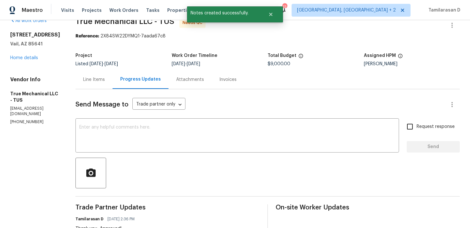
click at [93, 82] on div "Line Items" at bounding box center [94, 79] width 22 height 6
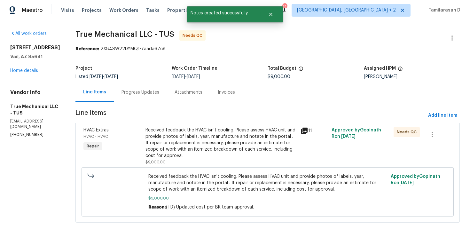
click at [201, 145] on div "Received feedback the HVAC isn't cooling. Please assess HVAC unit and provide p…" at bounding box center [221, 143] width 151 height 32
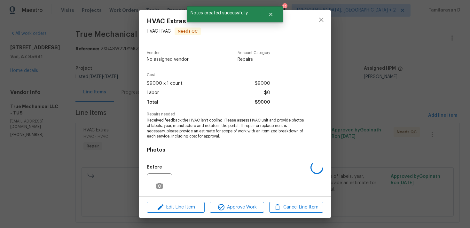
scroll to position [51, 0]
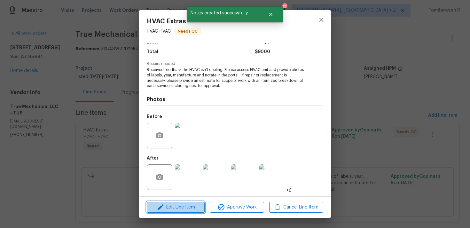
click at [174, 206] on span "Edit Line Item" at bounding box center [176, 208] width 54 height 8
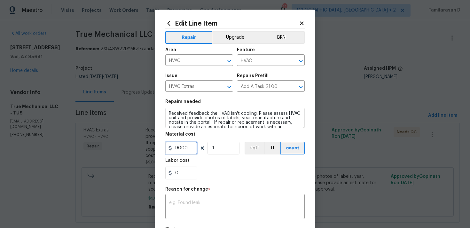
click at [182, 147] on input "9000" at bounding box center [181, 148] width 32 height 13
type input "9235"
click at [200, 196] on div "x ​" at bounding box center [235, 208] width 140 height 24
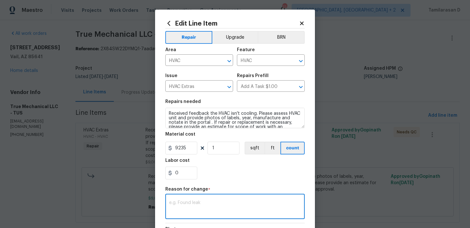
paste textarea "(TD) Updated cost per BR team approval."
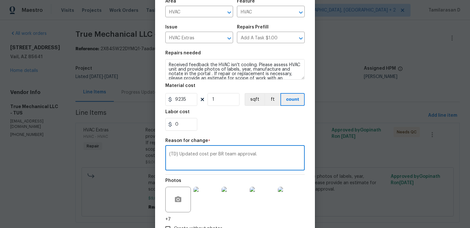
scroll to position [94, 0]
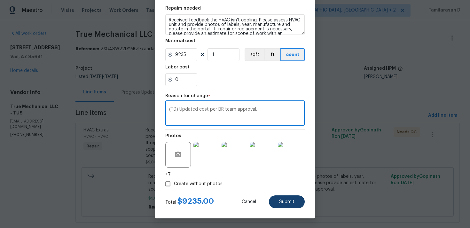
type textarea "(TD) Updated cost per BR team approval."
click at [291, 207] on button "Submit" at bounding box center [287, 202] width 36 height 13
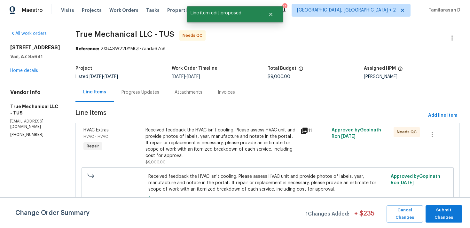
scroll to position [0, 0]
click at [457, 209] on span "Submit Changes" at bounding box center [444, 214] width 30 height 15
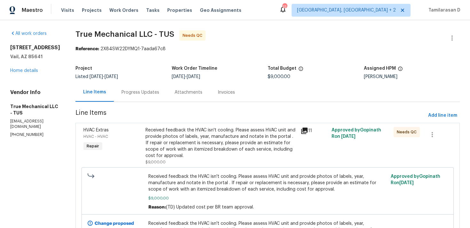
click at [131, 94] on div "Progress Updates" at bounding box center [141, 92] width 38 height 6
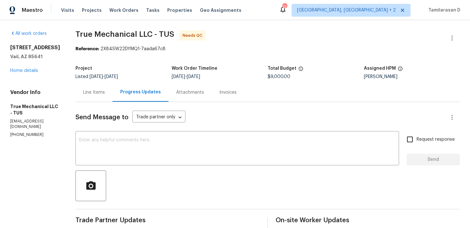
click at [98, 91] on div "Line Items" at bounding box center [94, 92] width 22 height 6
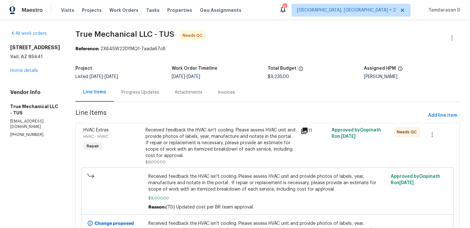
click at [141, 96] on div "Progress Updates" at bounding box center [140, 92] width 53 height 19
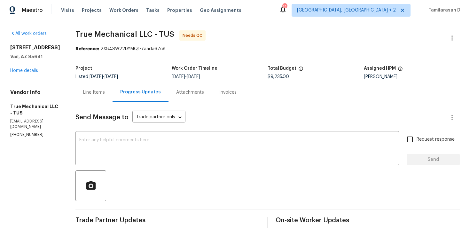
click at [83, 97] on div "Line Items" at bounding box center [94, 92] width 37 height 19
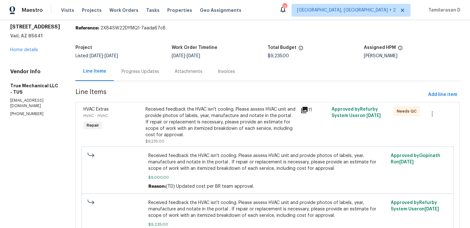
click at [134, 73] on div "Progress Updates" at bounding box center [141, 71] width 38 height 6
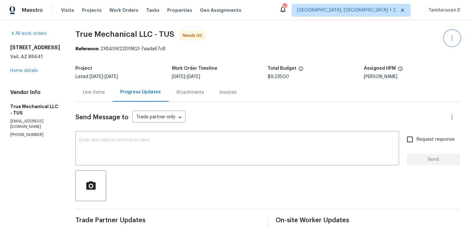
click at [453, 39] on icon "button" at bounding box center [453, 38] width 8 height 8
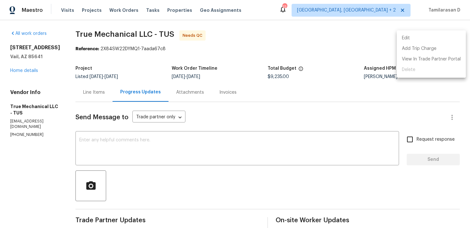
click at [412, 42] on li "Edit" at bounding box center [431, 38] width 69 height 11
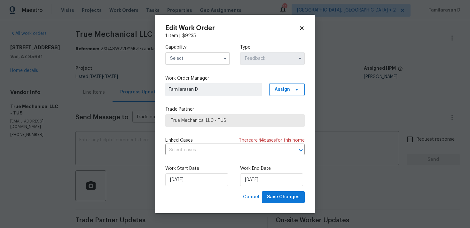
click at [220, 57] on span at bounding box center [225, 59] width 10 height 10
click at [228, 57] on button "button" at bounding box center [225, 59] width 8 height 8
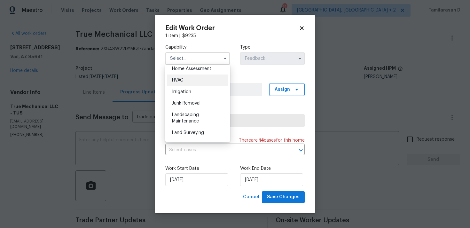
scroll to position [375, 0]
click at [188, 83] on div "HVAC" at bounding box center [197, 84] width 61 height 12
type input "HVAC"
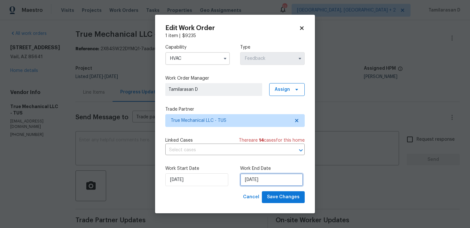
click at [249, 178] on input "[DATE]" at bounding box center [271, 179] width 63 height 13
select select "7"
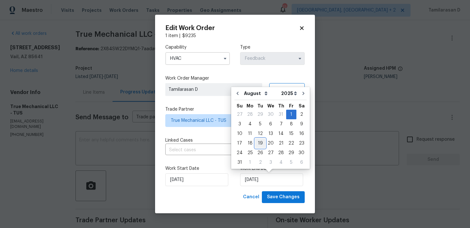
click at [262, 142] on div "19" at bounding box center [260, 143] width 10 height 9
type input "[DATE]"
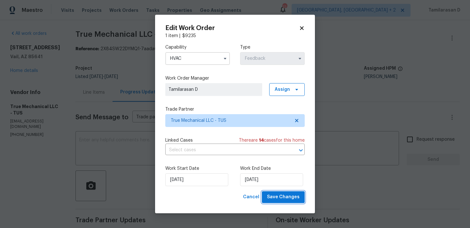
click at [278, 198] on span "Save Changes" at bounding box center [283, 197] width 33 height 8
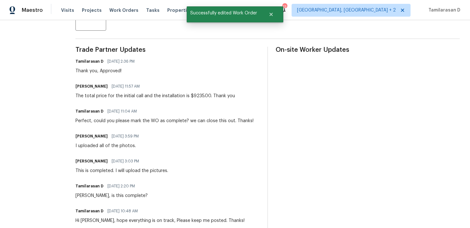
scroll to position [168, 0]
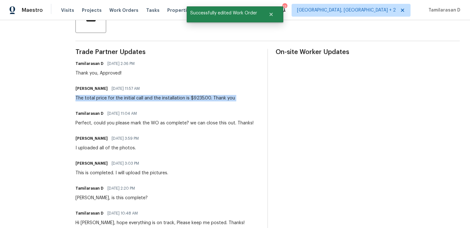
copy div "The total price for the initial call and the installation is $9235.00. Thank you"
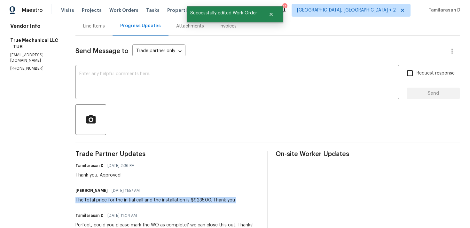
scroll to position [0, 0]
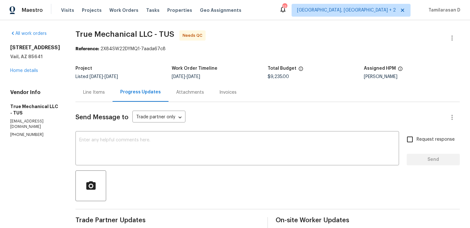
click at [92, 98] on div "Line Items" at bounding box center [94, 92] width 37 height 19
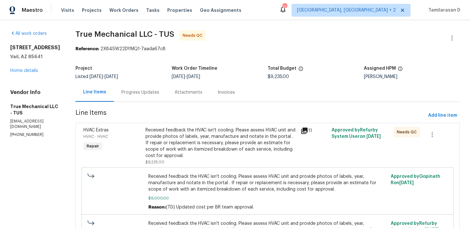
click at [192, 147] on div "Received feedback the HVAC isn't cooling. Please assess HVAC unit and provide p…" at bounding box center [221, 143] width 151 height 32
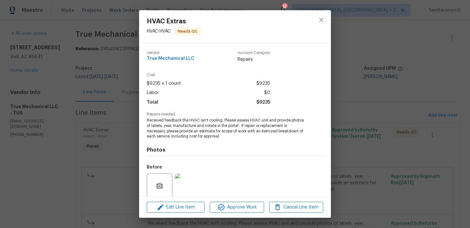
scroll to position [51, 0]
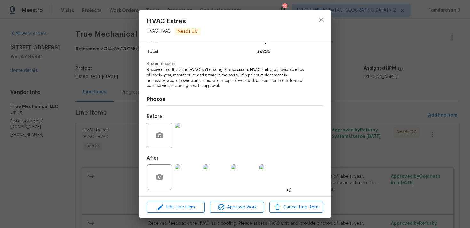
click at [181, 176] on img at bounding box center [188, 177] width 26 height 26
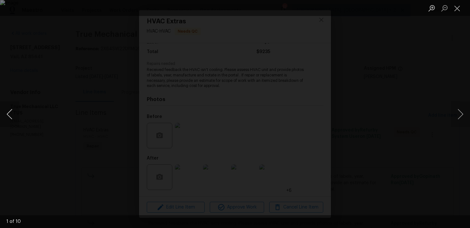
click at [11, 112] on button "Previous image" at bounding box center [9, 114] width 19 height 26
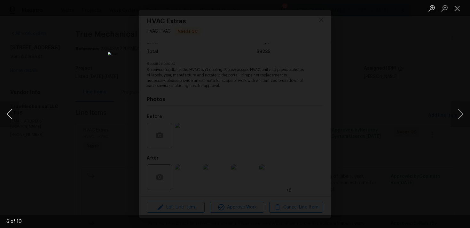
click at [9, 115] on button "Previous image" at bounding box center [9, 114] width 19 height 26
click at [12, 108] on button "Previous image" at bounding box center [9, 114] width 19 height 26
click at [14, 113] on button "Previous image" at bounding box center [9, 114] width 19 height 26
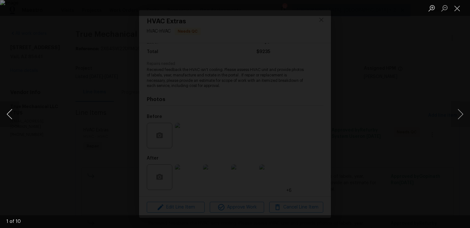
click at [14, 113] on button "Previous image" at bounding box center [9, 114] width 19 height 26
click at [460, 4] on button "Close lightbox" at bounding box center [457, 8] width 13 height 11
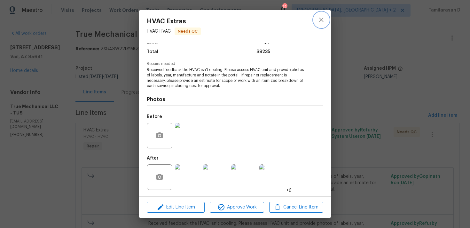
click at [317, 23] on button "close" at bounding box center [321, 19] width 15 height 15
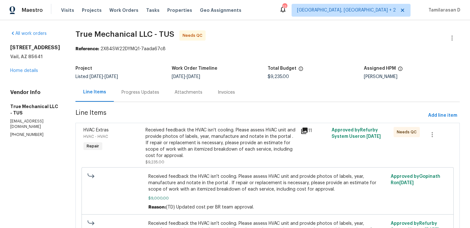
click at [144, 100] on div "Progress Updates" at bounding box center [140, 92] width 53 height 19
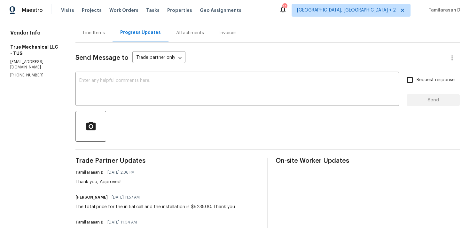
scroll to position [64, 0]
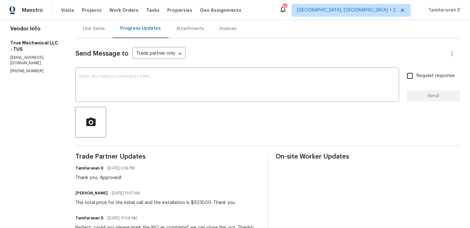
click at [132, 205] on div "The total price for the initial call and the installation is $9235.00. Thank you" at bounding box center [156, 203] width 160 height 6
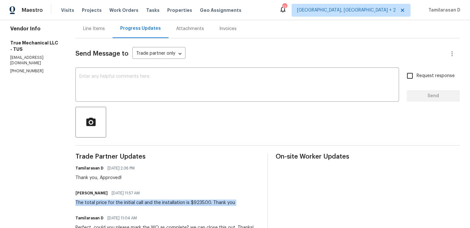
copy div "The total price for the initial call and the installation is $9235.00. Thank you"
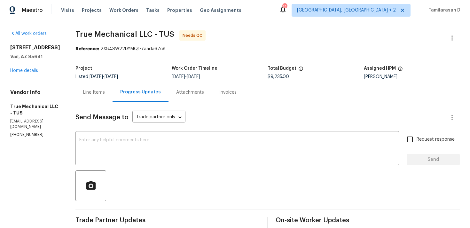
click at [92, 82] on div "Project Listed [DATE] - [DATE] Work Order Timeline [DATE] - [DATE] Total Budget…" at bounding box center [268, 72] width 385 height 20
click at [90, 90] on div "Line Items" at bounding box center [94, 92] width 22 height 6
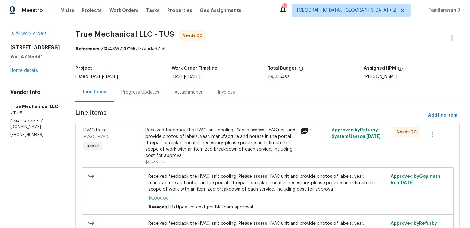
click at [197, 147] on div "Received feedback the HVAC isn't cooling. Please assess HVAC unit and provide p…" at bounding box center [221, 143] width 151 height 32
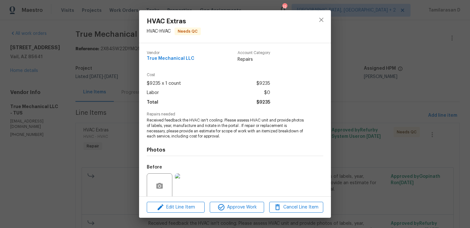
scroll to position [51, 0]
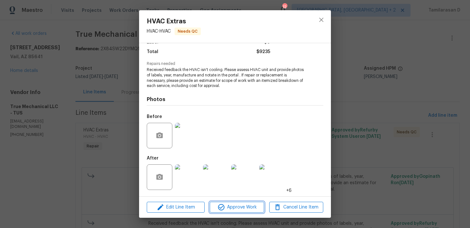
click at [228, 207] on span "Approve Work" at bounding box center [237, 208] width 50 height 8
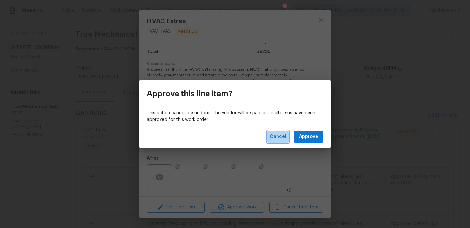
click at [275, 134] on span "Cancel" at bounding box center [278, 137] width 16 height 8
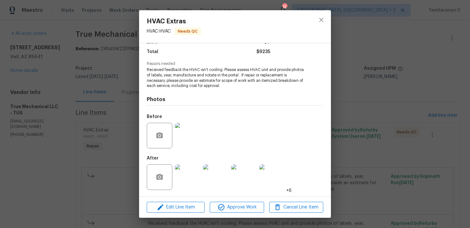
click at [175, 127] on img at bounding box center [188, 136] width 26 height 26
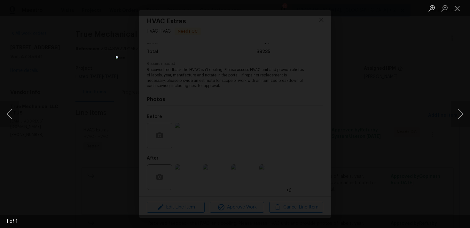
click at [188, 133] on img "Lightbox" at bounding box center [235, 114] width 239 height 116
click at [125, 123] on div "Lightbox" at bounding box center [235, 114] width 470 height 228
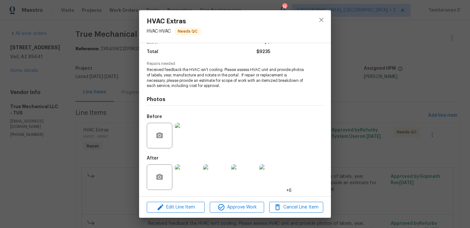
click at [183, 183] on img at bounding box center [188, 177] width 26 height 26
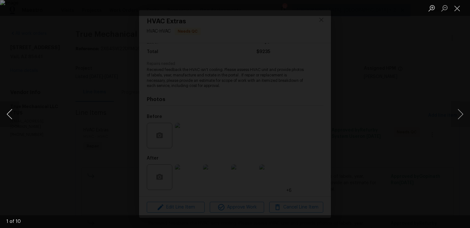
click at [10, 114] on button "Previous image" at bounding box center [9, 114] width 19 height 26
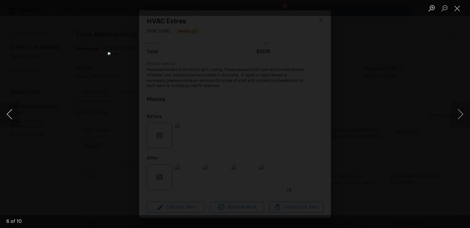
click at [10, 114] on button "Previous image" at bounding box center [9, 114] width 19 height 26
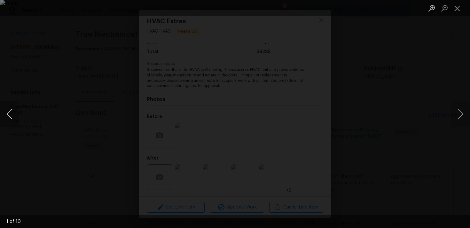
click at [10, 114] on button "Previous image" at bounding box center [9, 114] width 19 height 26
click at [457, 6] on button "Close lightbox" at bounding box center [457, 8] width 13 height 11
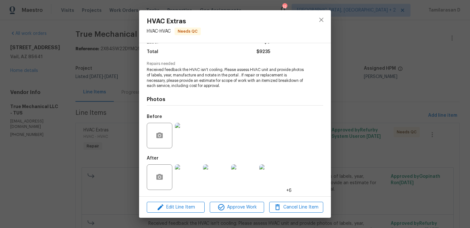
click at [107, 132] on div "HVAC Extras HVAC - HVAC Needs QC Vendor True Mechanical LLC Account Category Re…" at bounding box center [235, 114] width 470 height 228
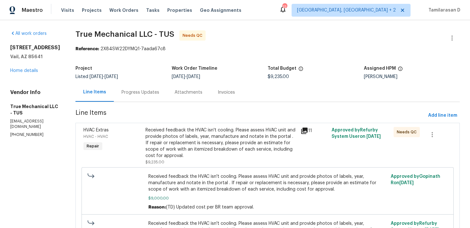
click at [141, 98] on div "Progress Updates" at bounding box center [140, 92] width 53 height 19
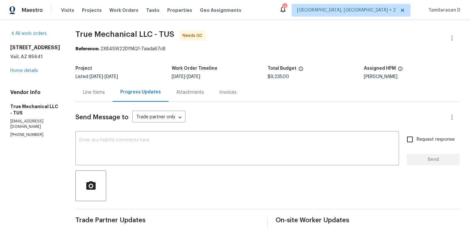
click at [94, 90] on div "Line Items" at bounding box center [94, 92] width 22 height 6
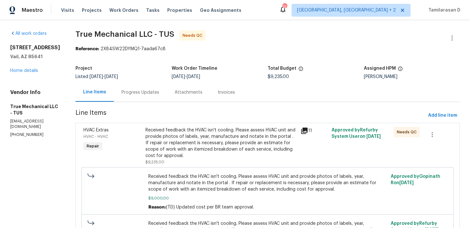
click at [203, 146] on div "Received feedback the HVAC isn't cooling. Please assess HVAC unit and provide p…" at bounding box center [221, 143] width 151 height 32
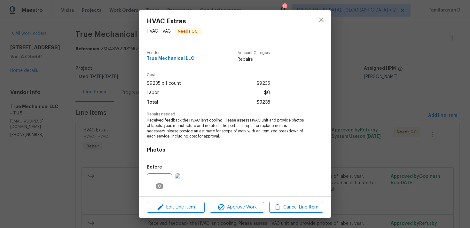
scroll to position [51, 0]
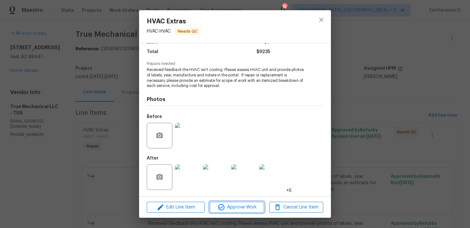
click at [239, 209] on span "Approve Work" at bounding box center [237, 208] width 50 height 8
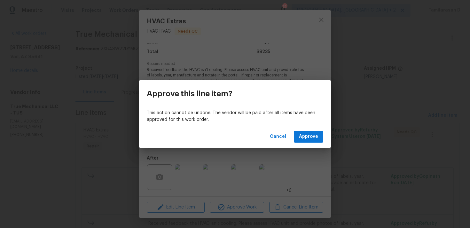
click at [319, 130] on div "Cancel Approve" at bounding box center [235, 137] width 192 height 22
click at [316, 136] on span "Approve" at bounding box center [308, 137] width 19 height 8
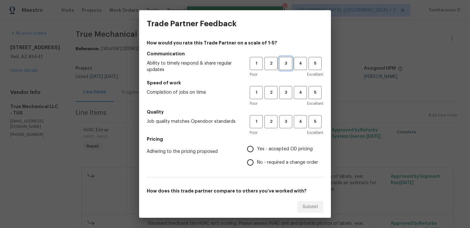
click at [284, 63] on span "3" at bounding box center [286, 63] width 12 height 7
click at [283, 92] on span "3" at bounding box center [286, 92] width 12 height 7
click at [285, 121] on span "3" at bounding box center [286, 121] width 12 height 7
click at [253, 160] on input "No - required a change order" at bounding box center [250, 162] width 13 height 13
radio input "true"
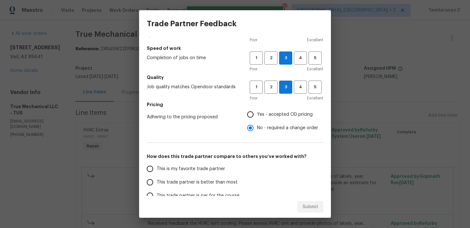
scroll to position [69, 0]
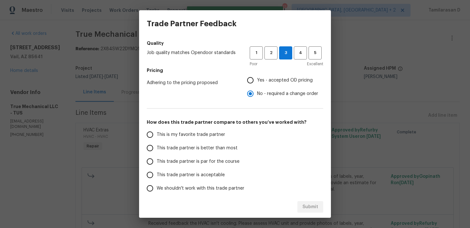
click at [156, 163] on input "This trade partner is par for the course" at bounding box center [149, 161] width 13 height 13
click at [310, 205] on span "Submit" at bounding box center [311, 207] width 16 height 8
radio input "true"
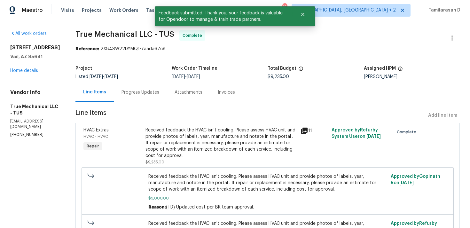
click at [128, 105] on section "True Mechanical LLC - TUS Complete Reference: 2X84SW22DYMQ1-7aada67c8 Project L…" at bounding box center [268, 153] width 385 height 247
click at [133, 95] on div "Progress Updates" at bounding box center [141, 92] width 38 height 6
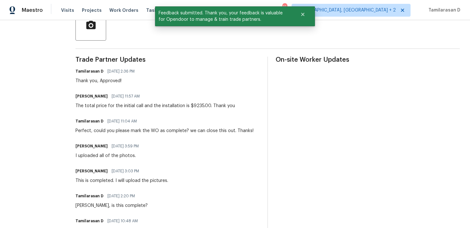
scroll to position [161, 0]
click at [115, 102] on div "Mariah Griffith 08/19/2025 11:57 AM The total price for the initial call and th…" at bounding box center [156, 100] width 160 height 17
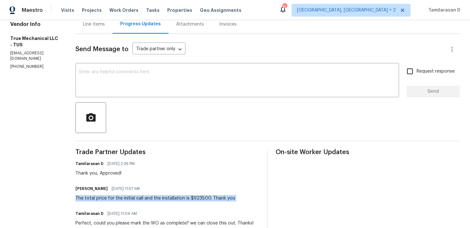
scroll to position [65, 0]
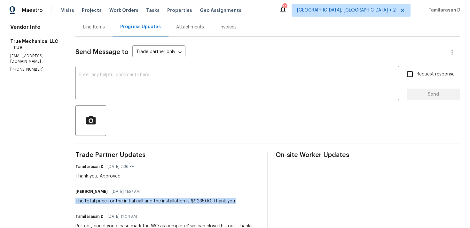
click at [158, 112] on div at bounding box center [268, 120] width 385 height 31
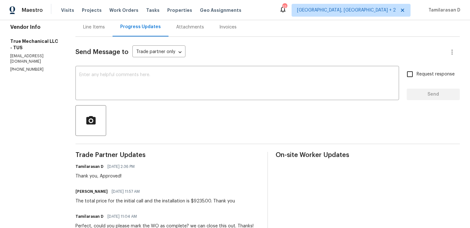
scroll to position [0, 0]
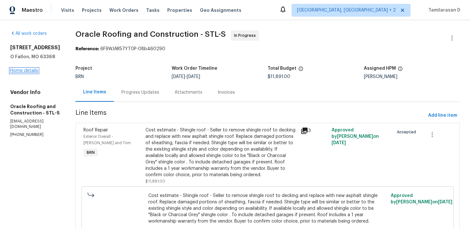
click at [21, 70] on link "Home details" at bounding box center [24, 70] width 28 height 4
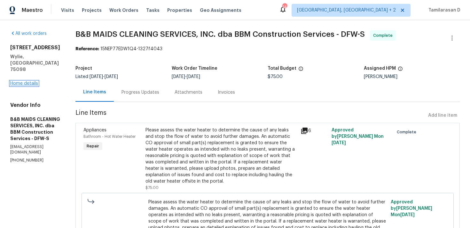
click at [25, 81] on link "Home details" at bounding box center [24, 83] width 28 height 4
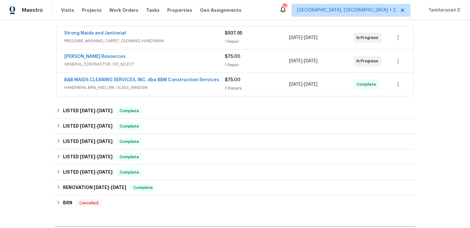
scroll to position [123, 0]
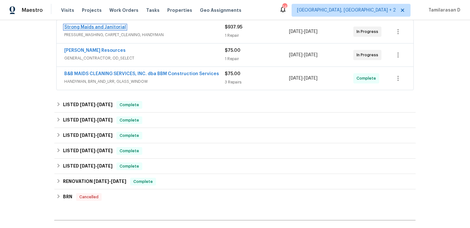
click at [82, 25] on link "Strong Maids and Janitorial" at bounding box center [95, 27] width 62 height 4
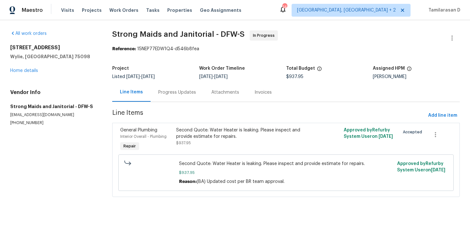
click at [172, 91] on div "Progress Updates" at bounding box center [177, 92] width 38 height 6
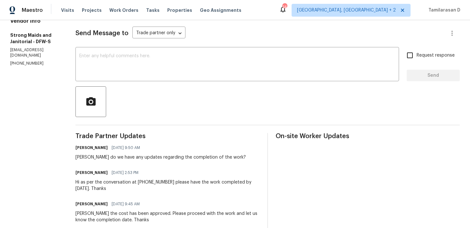
scroll to position [31, 0]
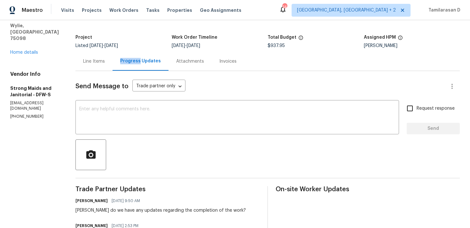
click at [97, 65] on div "Line Items" at bounding box center [94, 61] width 37 height 19
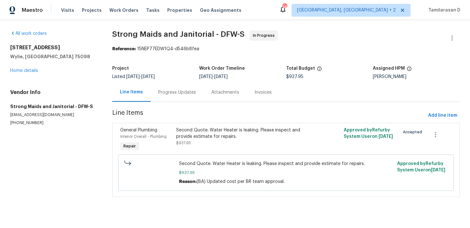
click at [170, 91] on div "Progress Updates" at bounding box center [177, 92] width 38 height 6
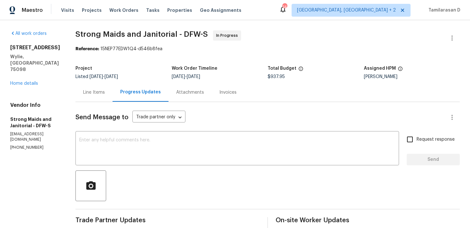
click at [102, 94] on div "Line Items" at bounding box center [94, 92] width 22 height 6
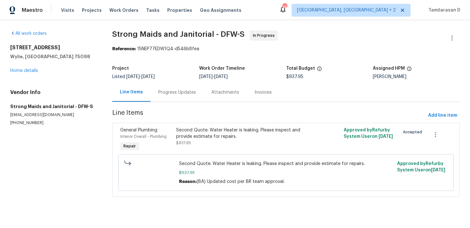
click at [158, 91] on div "Progress Updates" at bounding box center [177, 92] width 38 height 6
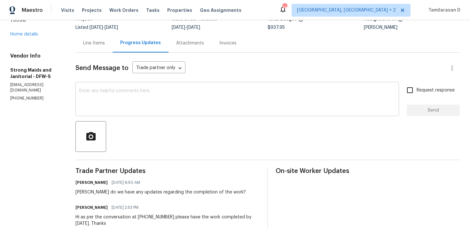
scroll to position [14, 0]
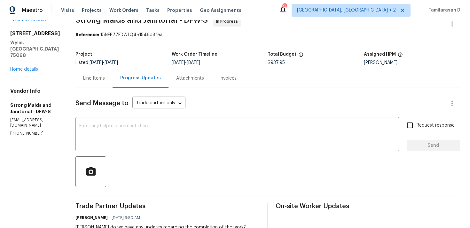
click at [97, 78] on div "Line Items" at bounding box center [94, 78] width 22 height 6
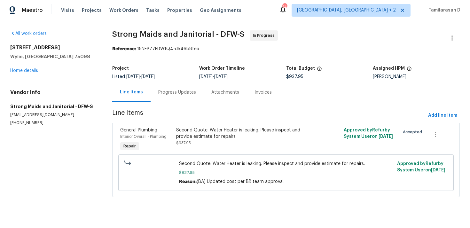
click at [173, 92] on div "Progress Updates" at bounding box center [177, 92] width 38 height 6
